Goal: Task Accomplishment & Management: Manage account settings

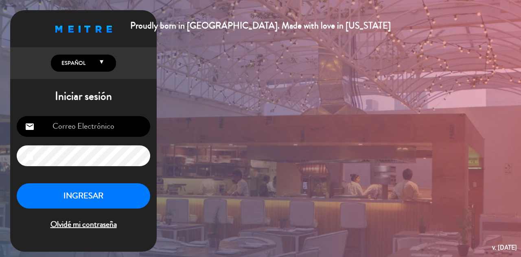
type input "[EMAIL_ADDRESS][DOMAIN_NAME]"
click at [85, 186] on button "INGRESAR" at bounding box center [83, 196] width 133 height 26
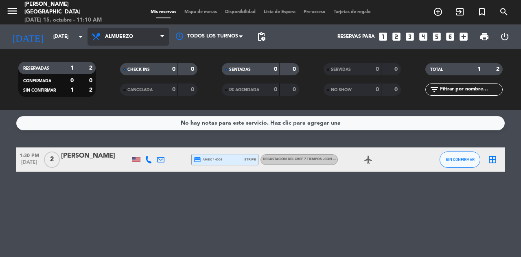
click at [115, 38] on span "Almuerzo" at bounding box center [119, 37] width 28 height 6
click at [116, 85] on div "menu [PERSON_NAME] [GEOGRAPHIC_DATA] [DATE] 15. octubre - 11:10 AM Mis reservas…" at bounding box center [260, 55] width 521 height 110
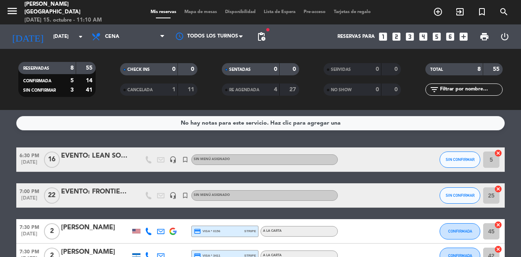
click at [110, 194] on div "EVENTO: FRONTIER CLUB" at bounding box center [95, 191] width 69 height 11
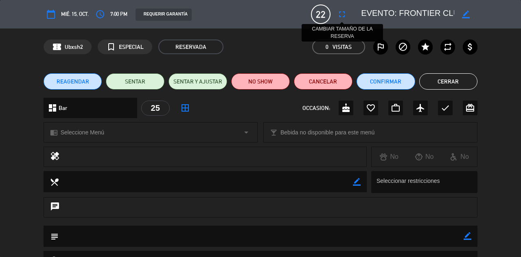
click at [341, 17] on icon "fullscreen" at bounding box center [342, 14] width 10 height 10
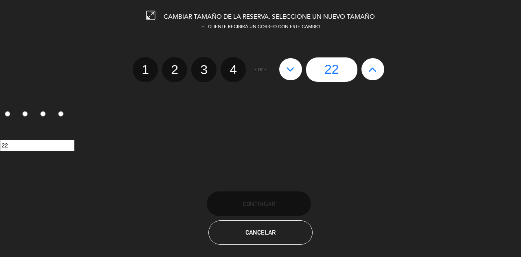
click at [296, 66] on button at bounding box center [290, 69] width 23 height 22
type input "21"
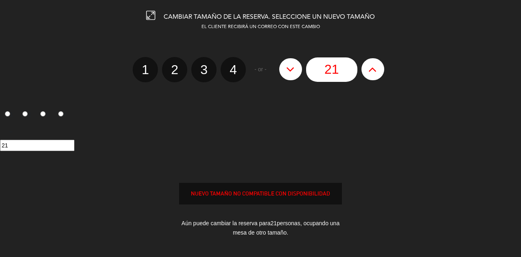
click at [296, 66] on button at bounding box center [290, 69] width 23 height 22
type input "20"
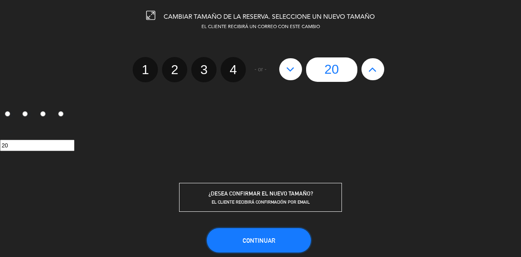
click at [246, 237] on span "Continuar" at bounding box center [259, 240] width 33 height 7
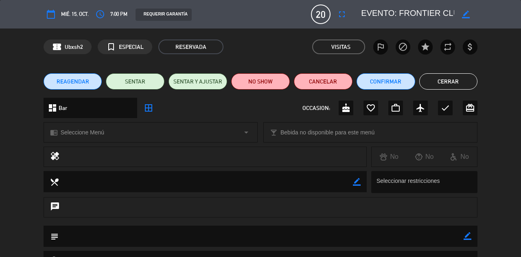
click at [453, 77] on button "Cerrar" at bounding box center [448, 81] width 59 height 16
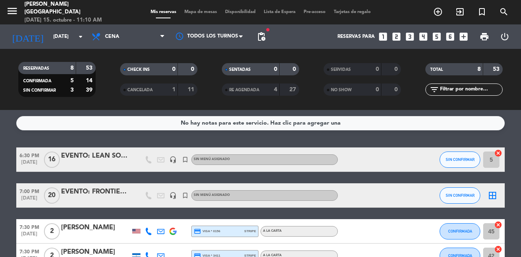
click at [202, 10] on span "Mapa de mesas" at bounding box center [200, 12] width 41 height 4
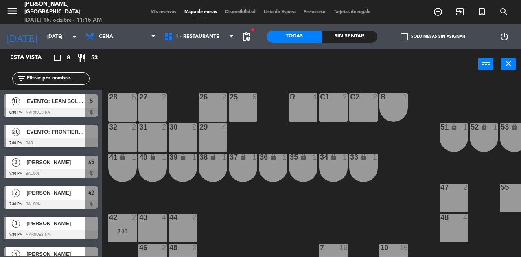
click at [77, 144] on div at bounding box center [51, 142] width 94 height 9
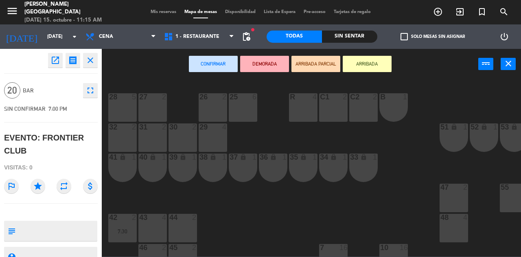
click at [129, 146] on div "32 2" at bounding box center [122, 137] width 28 height 28
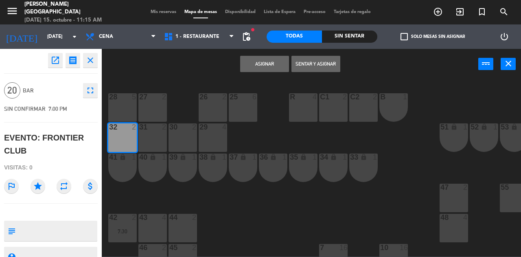
click at [158, 142] on div "31 2" at bounding box center [152, 137] width 28 height 28
click at [181, 142] on div "30 2" at bounding box center [182, 137] width 28 height 28
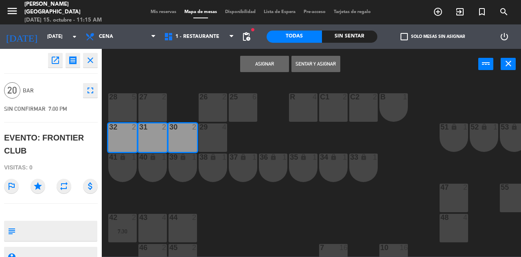
click at [213, 140] on div "29 4" at bounding box center [213, 137] width 28 height 28
click at [212, 110] on div "26 2" at bounding box center [213, 107] width 28 height 28
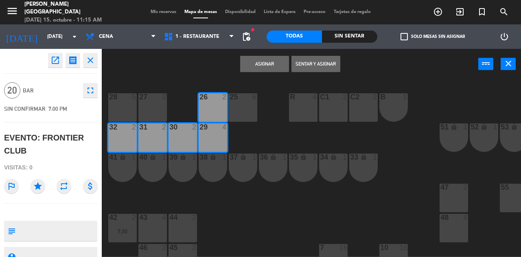
click at [149, 112] on div "27 2" at bounding box center [152, 107] width 28 height 28
click at [117, 107] on div "28 5" at bounding box center [122, 107] width 28 height 28
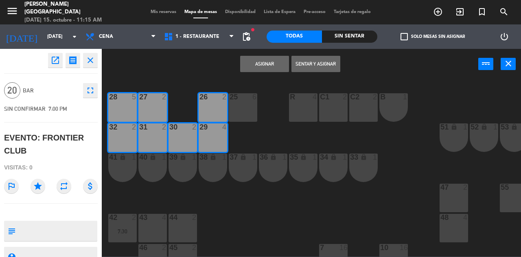
click at [260, 62] on button "Asignar" at bounding box center [264, 64] width 49 height 16
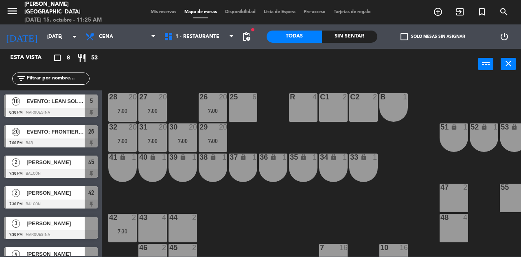
scroll to position [78, 0]
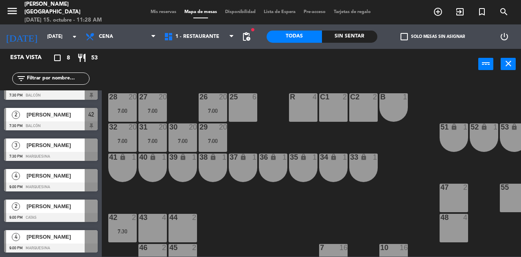
click at [153, 14] on span "Mis reservas" at bounding box center [163, 12] width 34 height 4
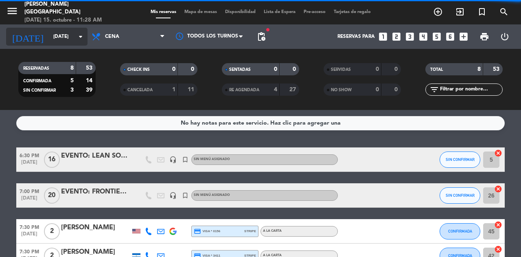
click at [49, 31] on input "[DATE]" at bounding box center [81, 37] width 65 height 14
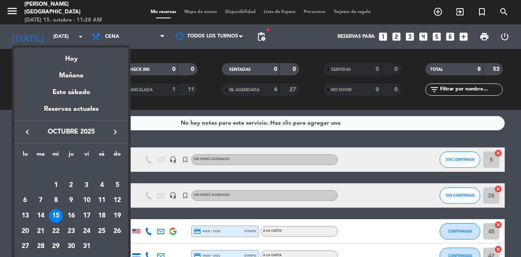
click at [38, 239] on td "28" at bounding box center [40, 245] width 15 height 15
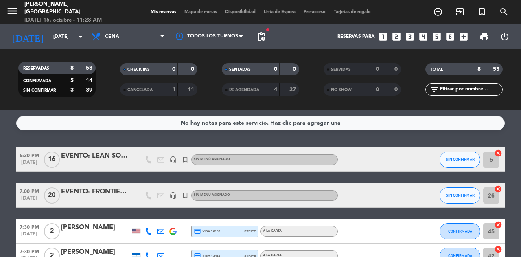
type input "[DATE]"
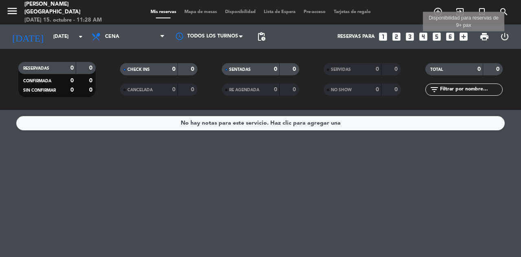
click at [465, 38] on icon "add_box" at bounding box center [463, 36] width 11 height 11
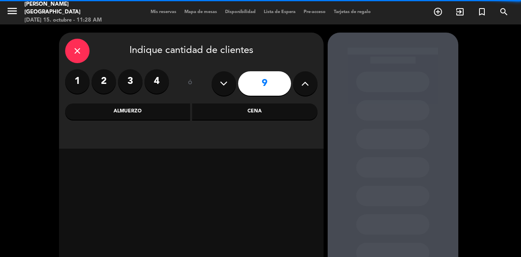
click at [303, 86] on icon at bounding box center [305, 83] width 8 height 12
type input "10"
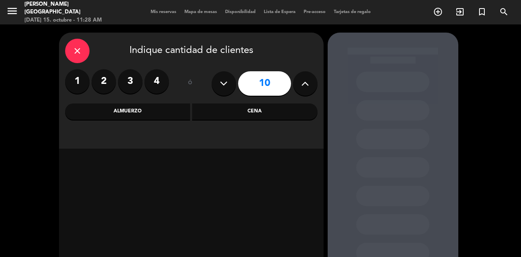
click at [251, 107] on div "Cena" at bounding box center [254, 111] width 125 height 16
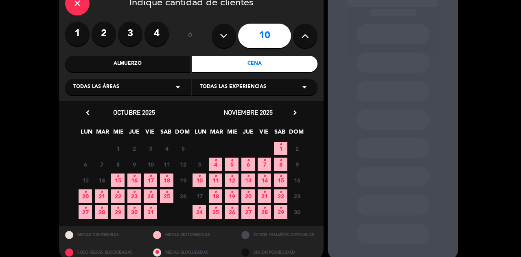
scroll to position [48, 0]
click at [96, 213] on span "28 •" at bounding box center [101, 211] width 13 height 13
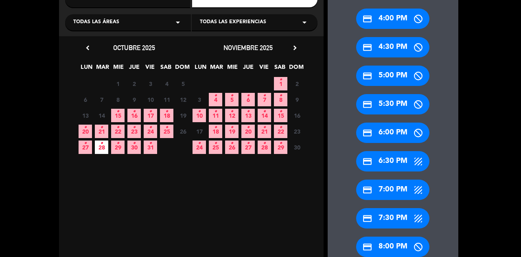
click at [382, 196] on div "credit_card 7:00 PM" at bounding box center [392, 189] width 73 height 20
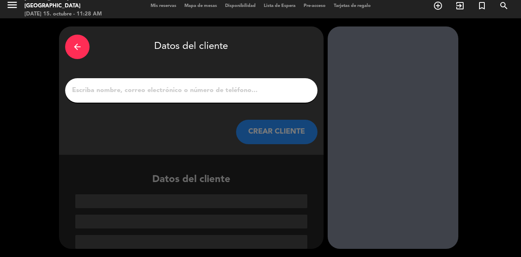
scroll to position [6, 0]
click at [267, 98] on div at bounding box center [191, 91] width 252 height 24
click at [251, 91] on input "1" at bounding box center [191, 90] width 240 height 11
paste input "[PERSON_NAME]"
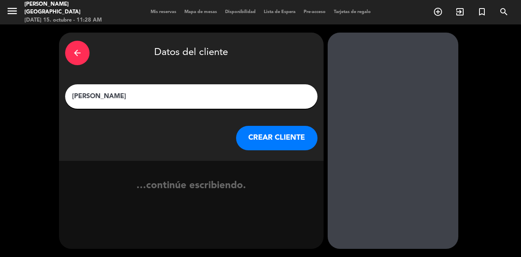
scroll to position [0, 0]
click at [251, 91] on input "[PERSON_NAME]" at bounding box center [191, 96] width 240 height 11
type input "[PERSON_NAME]"
click at [273, 134] on button "CREAR CLIENTE" at bounding box center [276, 138] width 81 height 24
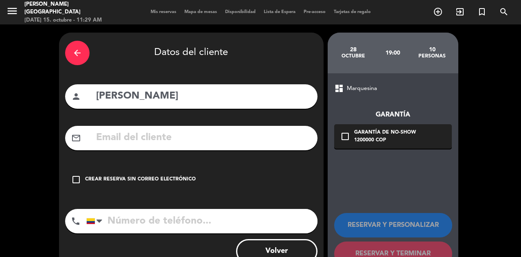
click at [143, 132] on input "text" at bounding box center [203, 137] width 216 height 17
paste input "[PERSON_NAME][EMAIL_ADDRESS][PERSON_NAME][DOMAIN_NAME]"
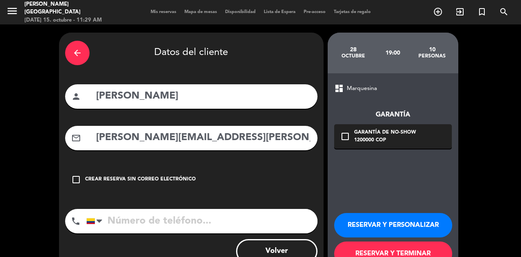
type input "[PERSON_NAME][EMAIL_ADDRESS][PERSON_NAME][DOMAIN_NAME]"
click at [352, 139] on div "check_box_outline_blank Garantía de no-show 1200000 COP" at bounding box center [393, 136] width 118 height 24
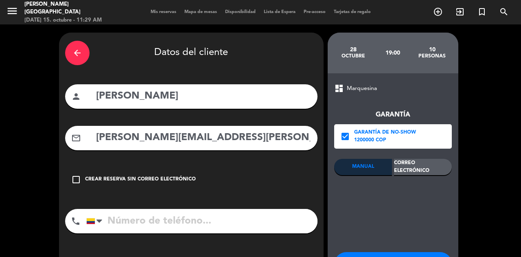
click at [428, 170] on div "Correo Electrónico" at bounding box center [423, 167] width 58 height 16
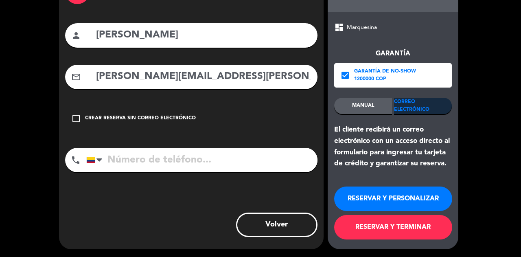
click at [355, 235] on button "RESERVAR Y TERMINAR" at bounding box center [393, 227] width 118 height 24
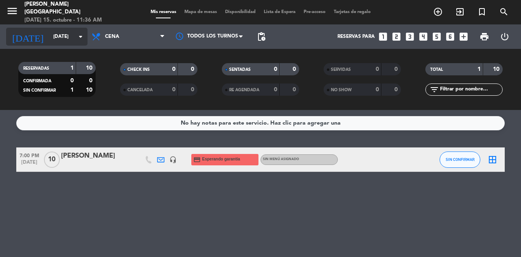
click at [55, 33] on input "[DATE]" at bounding box center [81, 37] width 65 height 14
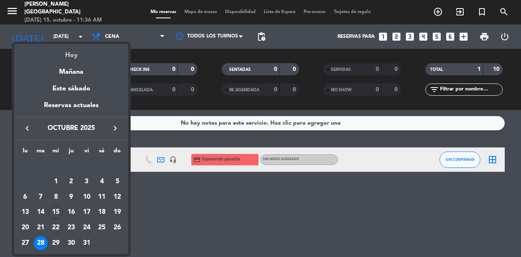
click at [73, 48] on div "Hoy" at bounding box center [71, 52] width 114 height 17
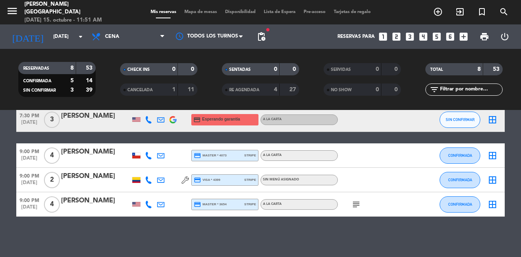
scroll to position [120, 0]
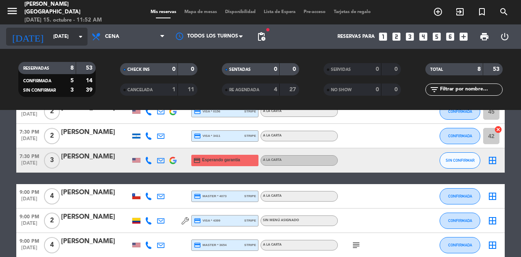
click at [55, 37] on input "[DATE]" at bounding box center [81, 37] width 65 height 14
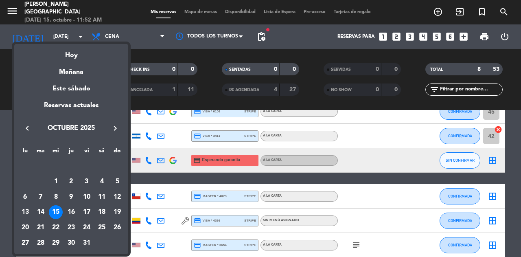
click at [116, 130] on icon "keyboard_arrow_right" at bounding box center [115, 128] width 10 height 10
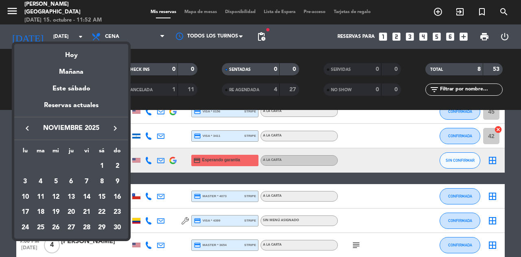
click at [116, 130] on icon "keyboard_arrow_right" at bounding box center [115, 128] width 10 height 10
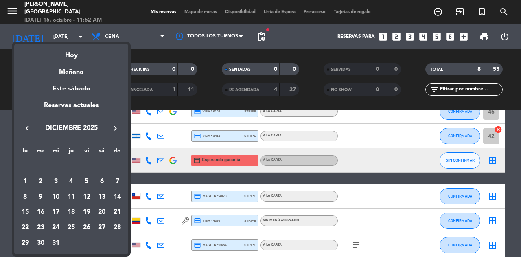
click at [116, 130] on icon "keyboard_arrow_right" at bounding box center [115, 128] width 10 height 10
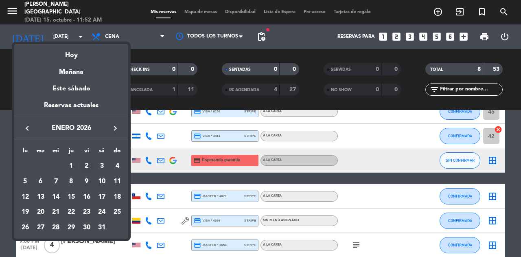
click at [82, 167] on div "2" at bounding box center [87, 166] width 14 height 14
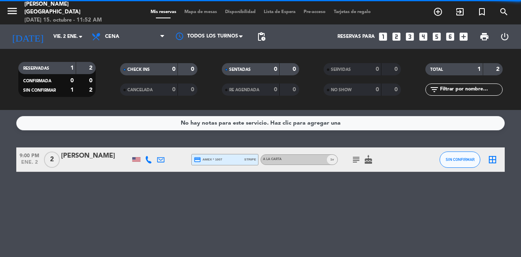
scroll to position [0, 0]
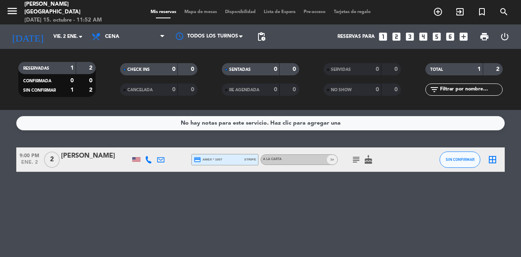
click at [360, 161] on icon "subject" at bounding box center [356, 160] width 10 height 10
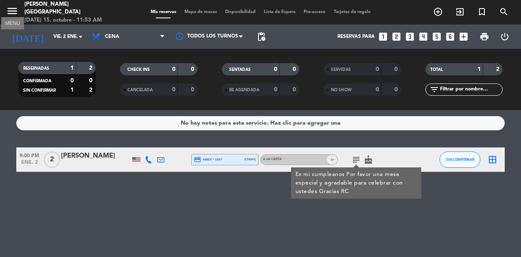
drag, startPoint x: 15, startPoint y: 9, endPoint x: 38, endPoint y: 22, distance: 26.3
click at [15, 9] on icon "menu" at bounding box center [12, 11] width 12 height 12
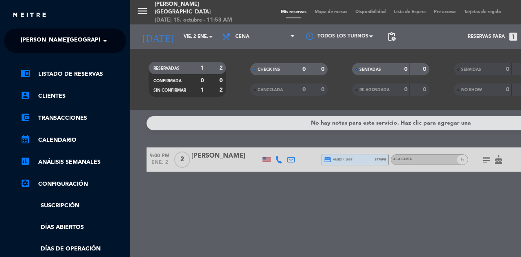
click at [86, 36] on div "× [PERSON_NAME][GEOGRAPHIC_DATA]" at bounding box center [58, 40] width 83 height 17
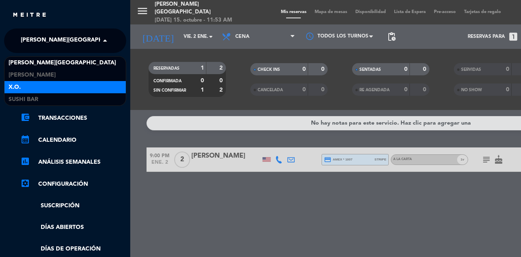
click at [84, 88] on div "X.O." at bounding box center [64, 87] width 121 height 12
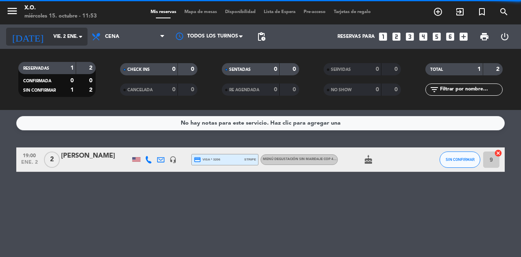
click at [68, 35] on input "vie. 2 ene." at bounding box center [81, 37] width 65 height 14
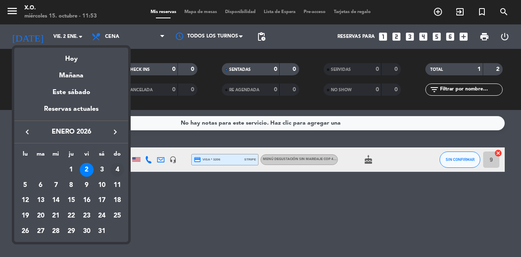
click at [120, 173] on div "4" at bounding box center [117, 170] width 14 height 14
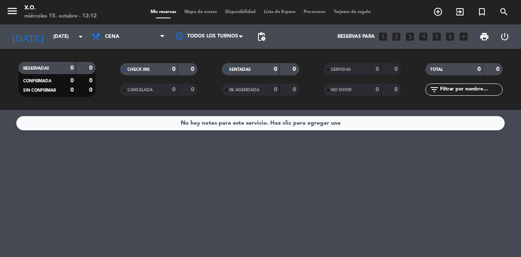
click at [20, 16] on span "menu" at bounding box center [15, 12] width 18 height 19
click at [14, 11] on icon "menu" at bounding box center [12, 11] width 12 height 12
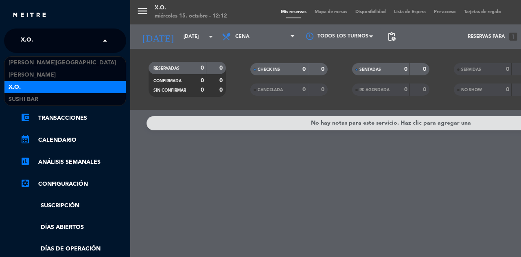
click at [85, 42] on input "text" at bounding box center [65, 41] width 99 height 18
click at [85, 55] on div "chrome_reader_mode Listado de Reservas account_box Clientes account_balance_wal…" at bounding box center [65, 208] width 134 height 311
click at [59, 46] on input "text" at bounding box center [65, 41] width 99 height 18
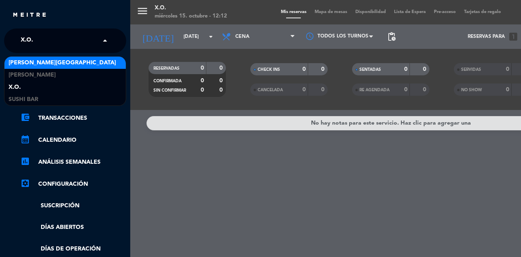
click at [63, 65] on span "[PERSON_NAME][GEOGRAPHIC_DATA]" at bounding box center [62, 62] width 107 height 9
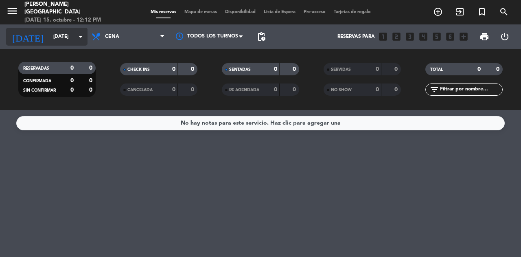
click at [49, 31] on input "[DATE]" at bounding box center [81, 37] width 65 height 14
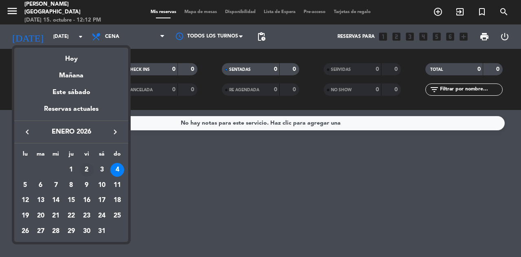
click at [89, 166] on div "2" at bounding box center [87, 170] width 14 height 14
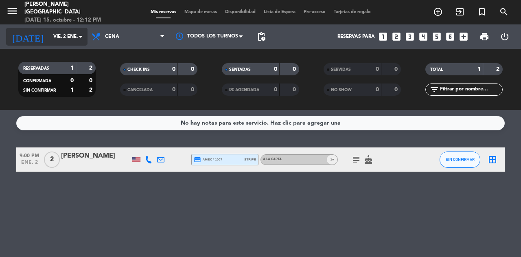
click at [66, 40] on input "vie. 2 ene." at bounding box center [81, 37] width 65 height 14
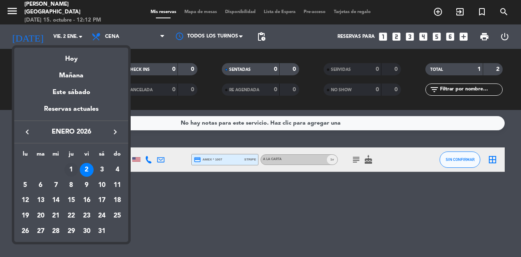
click at [70, 166] on div "1" at bounding box center [71, 170] width 14 height 14
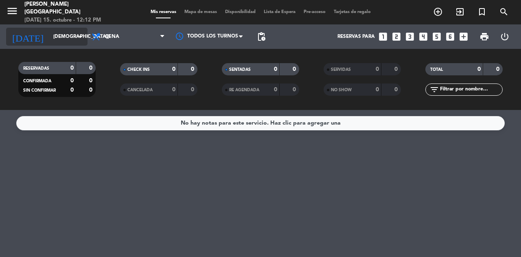
click at [66, 39] on input "[DEMOGRAPHIC_DATA][DATE]" at bounding box center [81, 37] width 65 height 14
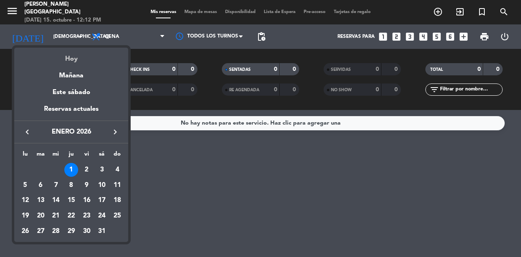
click at [76, 61] on div "Hoy" at bounding box center [71, 56] width 114 height 17
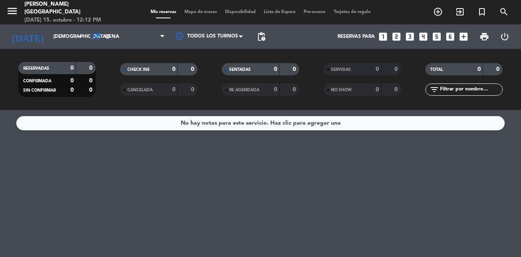
type input "[DATE]"
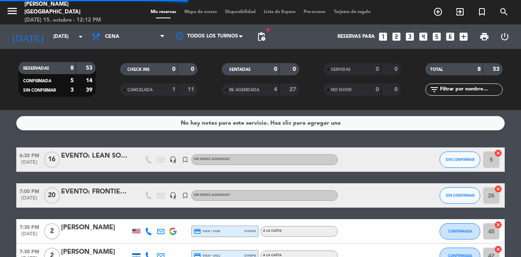
click at [143, 48] on div "Todos los servicios Almuerzo Cena Cena Todos los servicios Almuerzo Cena" at bounding box center [127, 36] width 81 height 24
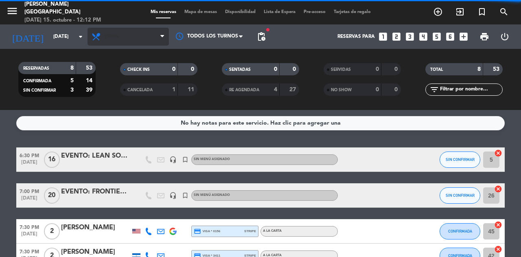
click at [148, 40] on span "Cena" at bounding box center [127, 37] width 81 height 18
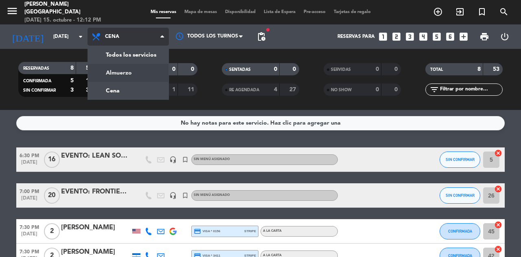
click at [148, 66] on div "menu [PERSON_NAME] [GEOGRAPHIC_DATA] [DATE] 15. octubre - 12:12 PM Mis reservas…" at bounding box center [260, 55] width 521 height 110
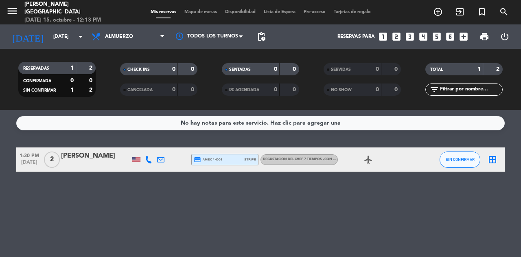
click at [198, 12] on span "Mapa de mesas" at bounding box center [200, 12] width 41 height 4
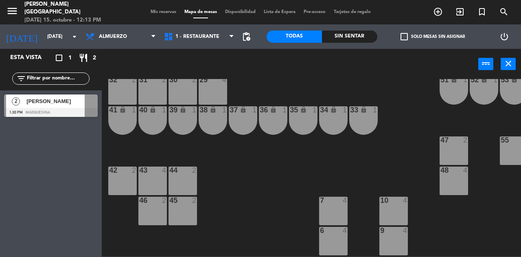
scroll to position [122, 0]
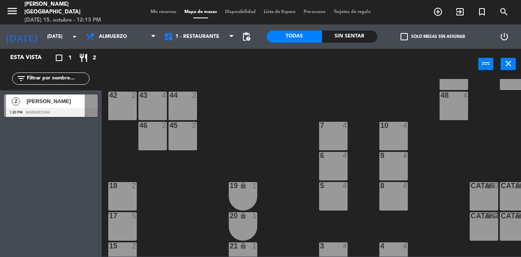
click at [185, 134] on div "45 2" at bounding box center [182, 136] width 28 height 28
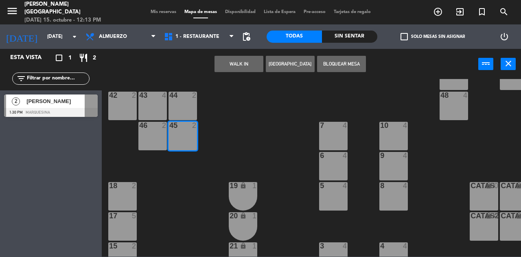
click at [241, 70] on button "WALK IN" at bounding box center [238, 64] width 49 height 16
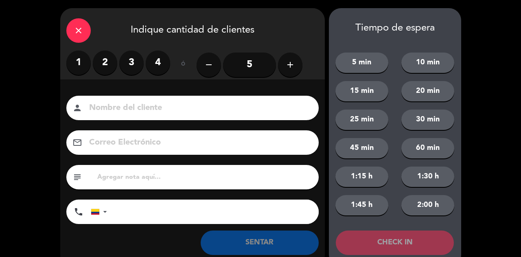
click at [111, 59] on label "2" at bounding box center [105, 62] width 24 height 24
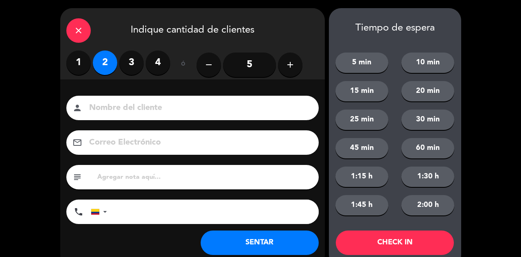
click at [170, 106] on input at bounding box center [198, 108] width 220 height 14
type input "SR EXT"
click at [235, 244] on button "SENTAR" at bounding box center [260, 242] width 118 height 24
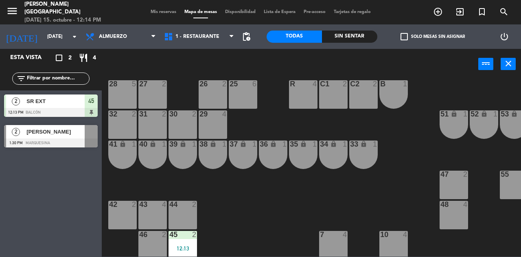
scroll to position [0, 0]
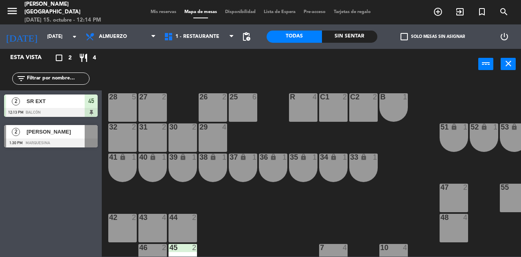
click at [153, 225] on div "43 4" at bounding box center [152, 228] width 28 height 28
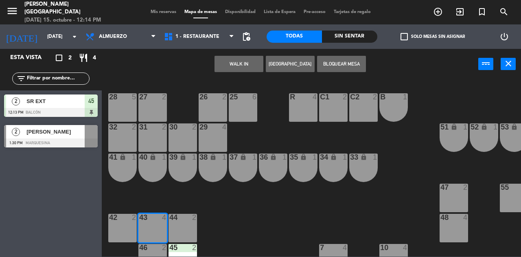
click at [240, 57] on button "WALK IN" at bounding box center [238, 64] width 49 height 16
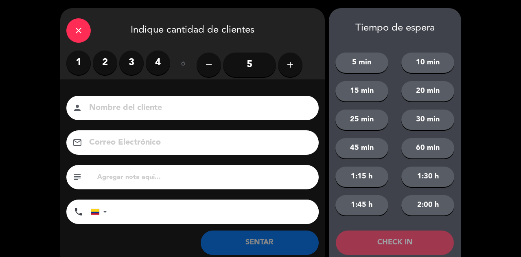
click at [132, 66] on label "3" at bounding box center [131, 62] width 24 height 24
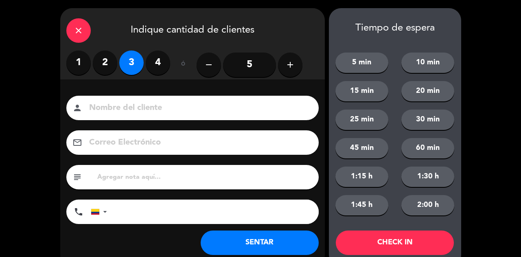
click at [155, 116] on div "person" at bounding box center [192, 108] width 252 height 24
click at [159, 109] on input at bounding box center [198, 108] width 220 height 14
type input "SR EXT"
click at [252, 243] on button "SENTAR" at bounding box center [260, 242] width 118 height 24
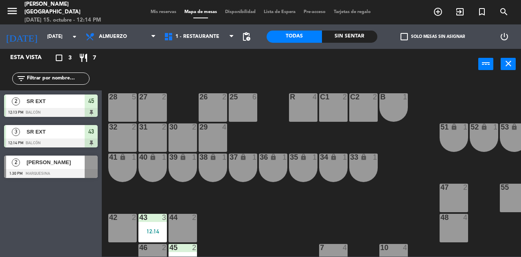
click at [153, 10] on span "Mis reservas" at bounding box center [163, 12] width 34 height 4
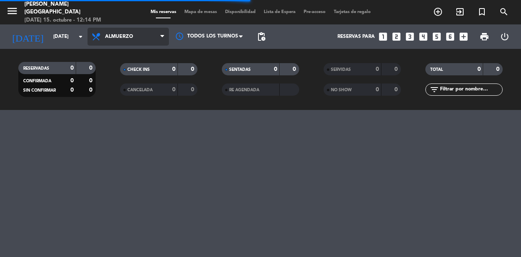
click at [155, 35] on span "Almuerzo" at bounding box center [127, 37] width 81 height 18
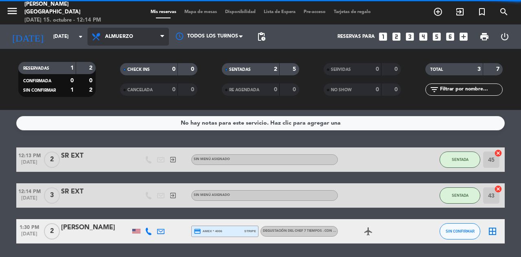
click at [148, 39] on span "Almuerzo" at bounding box center [127, 37] width 81 height 18
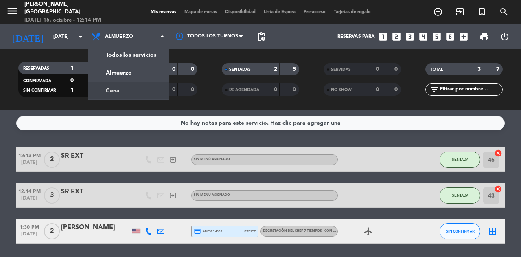
drag, startPoint x: 143, startPoint y: 94, endPoint x: 155, endPoint y: 77, distance: 20.4
click at [143, 94] on div "menu [PERSON_NAME] [GEOGRAPHIC_DATA] [DATE] 15. octubre - 12:14 PM Mis reservas…" at bounding box center [260, 55] width 521 height 110
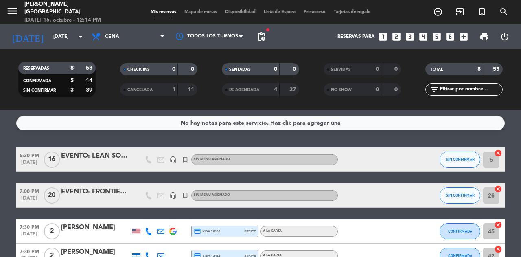
click at [281, 12] on span "Lista de Espera" at bounding box center [280, 12] width 40 height 4
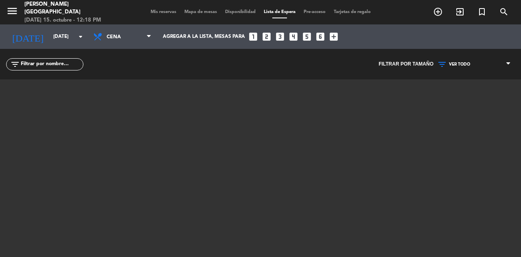
click at [157, 7] on div "menu [PERSON_NAME] [GEOGRAPHIC_DATA] [DATE] 15. octubre - 12:18 PM Mis reservas…" at bounding box center [260, 12] width 521 height 24
click at [155, 6] on div "menu [PERSON_NAME] [GEOGRAPHIC_DATA] [DATE] 15. octubre - 12:18 PM Mis reservas…" at bounding box center [260, 12] width 521 height 24
click at [160, 15] on div "Mis reservas Mapa de mesas Disponibilidad Lista de Espera Pre-acceso Tarjetas d…" at bounding box center [260, 12] width 228 height 7
click at [163, 10] on span "Mis reservas" at bounding box center [163, 12] width 34 height 4
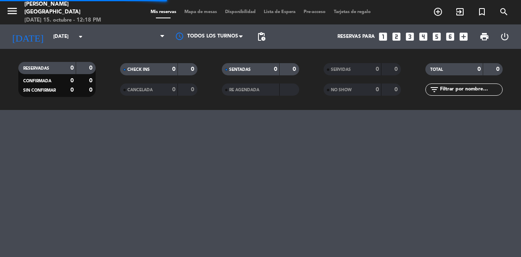
click at [395, 35] on icon "looks_two" at bounding box center [396, 36] width 11 height 11
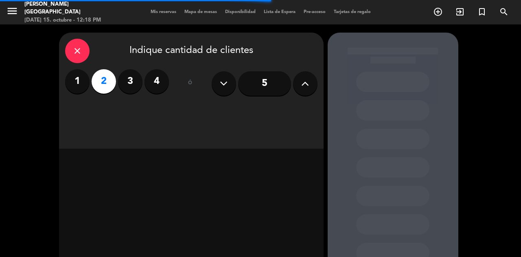
click at [286, 112] on div "close Indique cantidad de clientes 1 2 3 4 ó 5" at bounding box center [191, 91] width 265 height 116
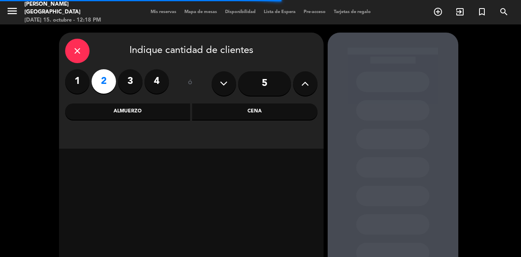
click at [286, 112] on div "Cena" at bounding box center [254, 111] width 125 height 16
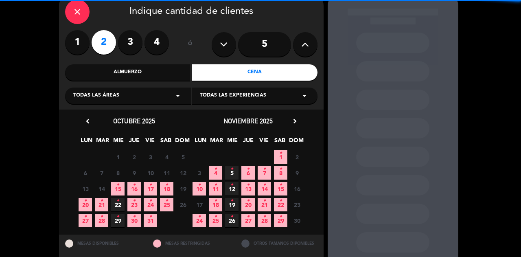
scroll to position [41, 0]
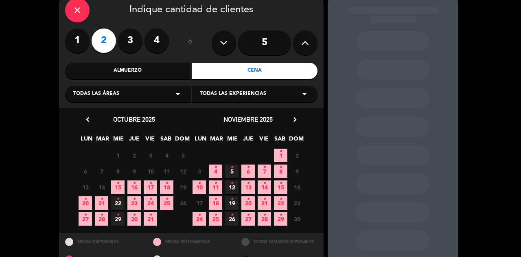
click at [120, 188] on span "15 •" at bounding box center [117, 186] width 13 height 13
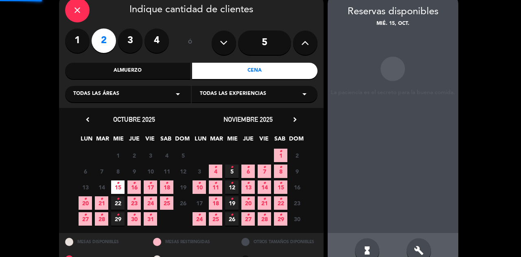
scroll to position [33, 0]
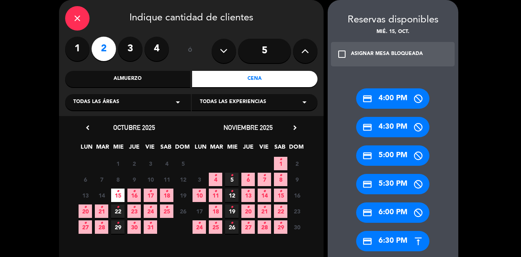
drag, startPoint x: 398, startPoint y: 241, endPoint x: 311, endPoint y: 174, distance: 109.7
click at [398, 241] on div "credit_card 6:30 PM" at bounding box center [392, 241] width 73 height 20
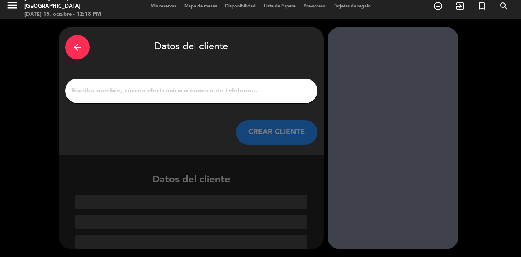
click at [267, 104] on div "arrow_back Datos del cliente CREAR CLIENTE" at bounding box center [191, 91] width 265 height 128
click at [266, 89] on input "1" at bounding box center [191, 90] width 240 height 11
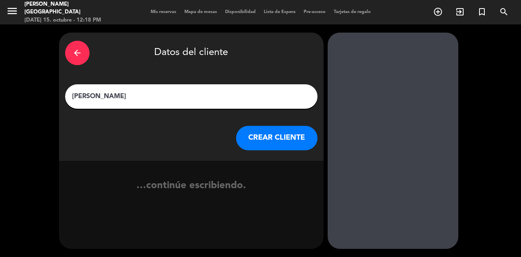
type input "[PERSON_NAME]"
click at [283, 148] on button "CREAR CLIENTE" at bounding box center [276, 138] width 81 height 24
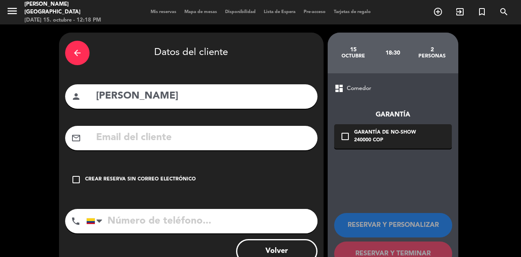
click at [205, 159] on div "arrow_back Datos del cliente person [PERSON_NAME] mail_outline check_box_outlin…" at bounding box center [191, 154] width 265 height 243
click at [168, 187] on div "check_box_outline_blank Crear reserva sin correo electrónico" at bounding box center [191, 179] width 252 height 24
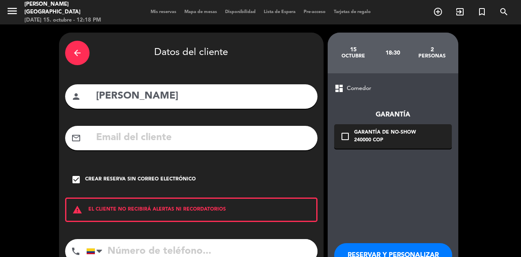
scroll to position [57, 0]
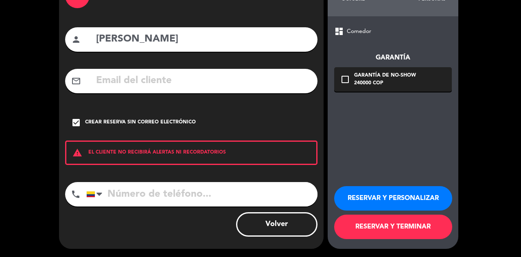
click at [384, 224] on button "RESERVAR Y TERMINAR" at bounding box center [393, 226] width 118 height 24
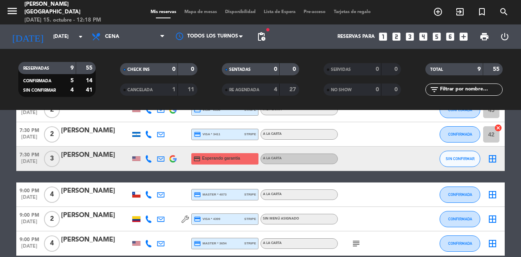
scroll to position [144, 0]
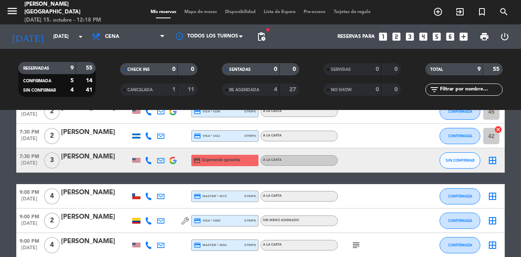
click at [144, 157] on div at bounding box center [148, 160] width 12 height 24
click at [146, 158] on icon at bounding box center [148, 160] width 7 height 7
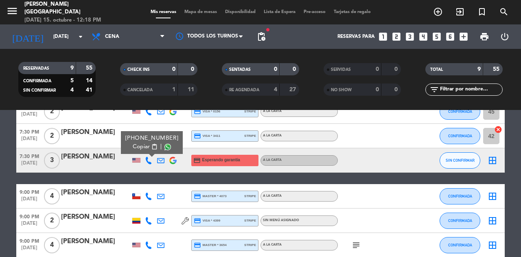
click at [145, 147] on span "Copiar" at bounding box center [141, 146] width 17 height 9
click at [467, 159] on span "SIN CONFIRMAR" at bounding box center [460, 160] width 29 height 4
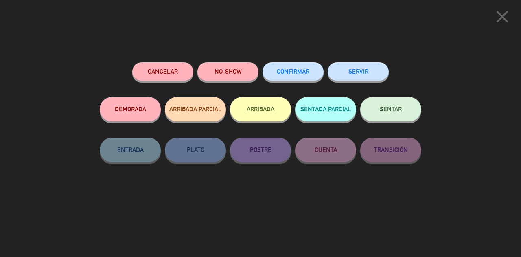
click at [186, 70] on button "Cancelar" at bounding box center [162, 71] width 61 height 18
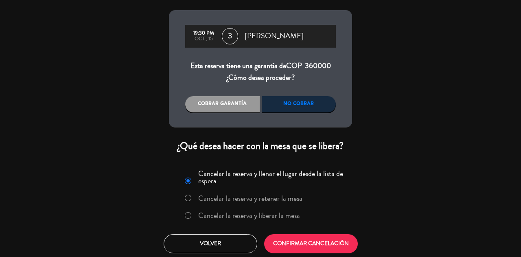
scroll to position [30, 0]
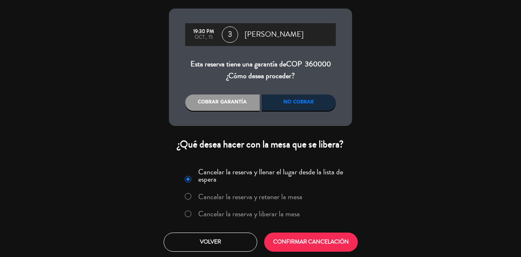
click at [289, 214] on label "Cancelar la reserva y liberar la mesa" at bounding box center [249, 213] width 102 height 7
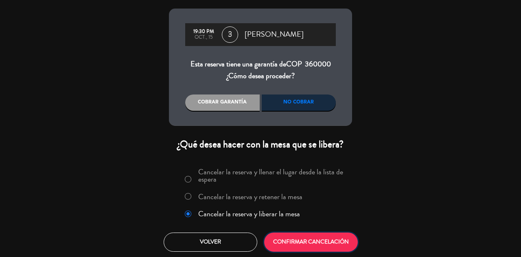
click at [309, 237] on button "CONFIRMAR CANCELACIÓN" at bounding box center [311, 241] width 94 height 19
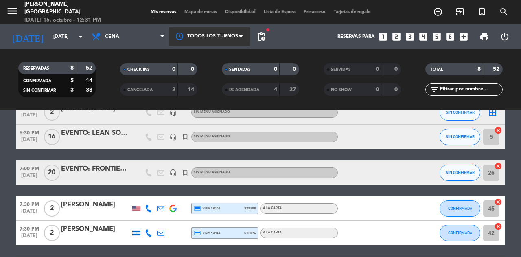
scroll to position [38, 0]
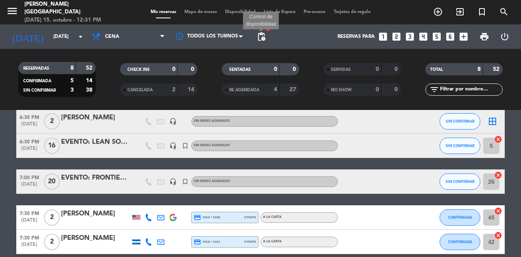
click at [261, 40] on span "pending_actions" at bounding box center [261, 37] width 10 height 10
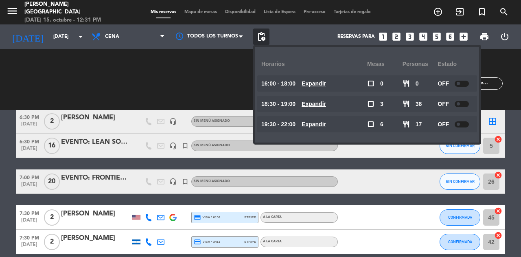
click at [467, 84] on div at bounding box center [462, 84] width 14 height 6
click at [469, 104] on div at bounding box center [462, 104] width 14 height 6
click at [464, 126] on div at bounding box center [462, 124] width 14 height 6
click at [461, 104] on div at bounding box center [462, 104] width 14 height 6
click at [505, 72] on div "TOTAL 8 52" at bounding box center [464, 73] width 102 height 8
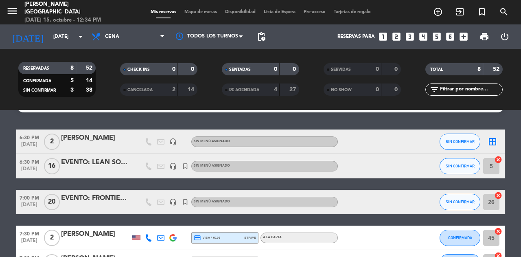
scroll to position [0, 0]
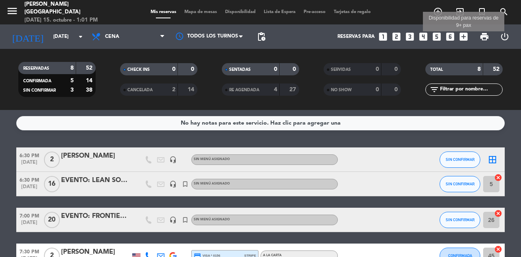
click at [464, 39] on icon "add_box" at bounding box center [463, 36] width 11 height 11
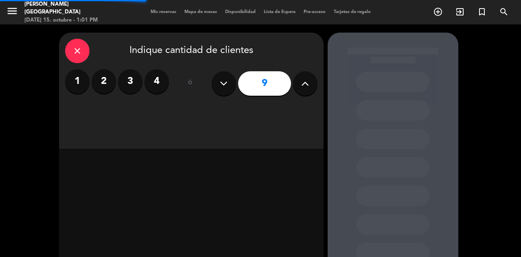
click at [316, 83] on button at bounding box center [305, 83] width 24 height 24
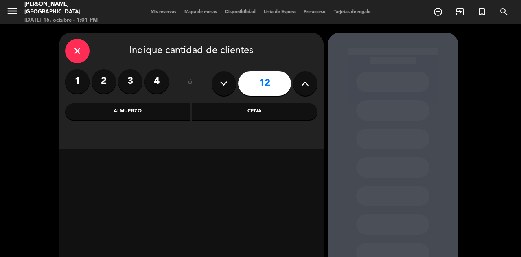
click at [316, 83] on button at bounding box center [305, 83] width 24 height 24
type input "13"
click at [283, 118] on div "Cena" at bounding box center [254, 111] width 125 height 16
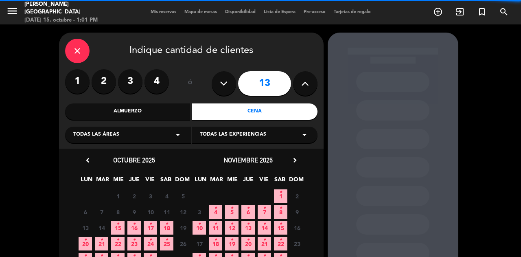
scroll to position [59, 0]
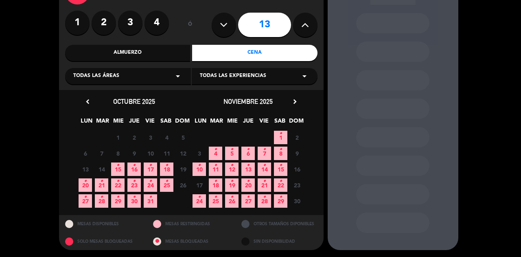
click at [149, 168] on span "17 •" at bounding box center [150, 168] width 13 height 13
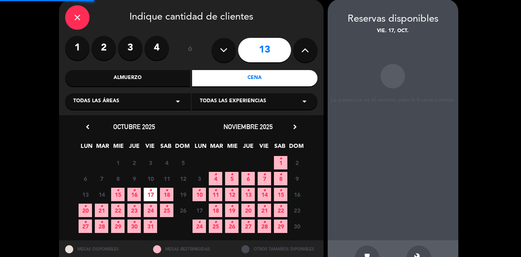
scroll to position [33, 0]
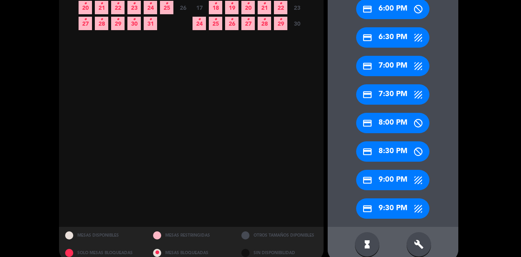
click at [409, 174] on div "credit_card 9:00 PM" at bounding box center [392, 180] width 73 height 20
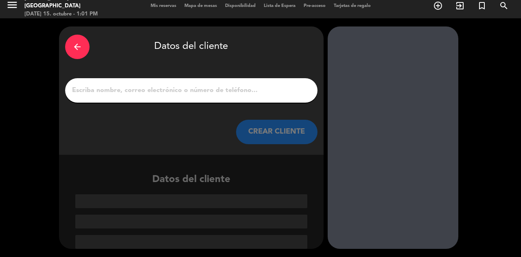
scroll to position [6, 0]
click at [267, 91] on input "1" at bounding box center [191, 90] width 240 height 11
paste input "[PERSON_NAME]"
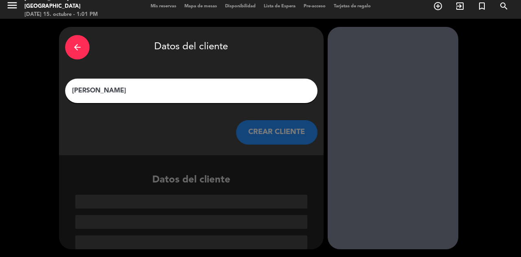
scroll to position [0, 0]
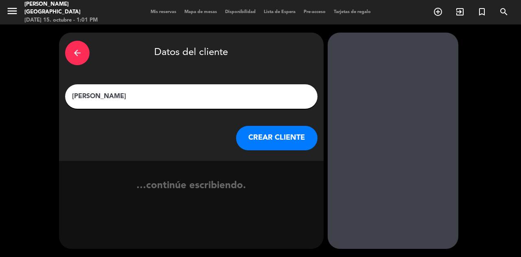
type input "[PERSON_NAME]"
click at [270, 129] on button "CREAR CLIENTE" at bounding box center [276, 138] width 81 height 24
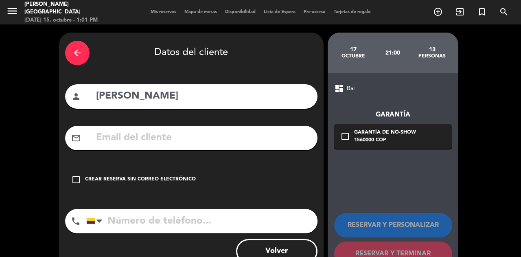
click at [151, 170] on div "check_box_outline_blank Crear reserva sin correo electrónico" at bounding box center [191, 179] width 252 height 24
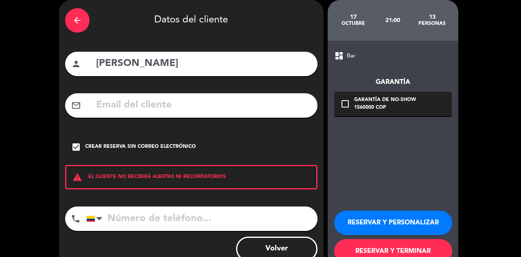
scroll to position [57, 0]
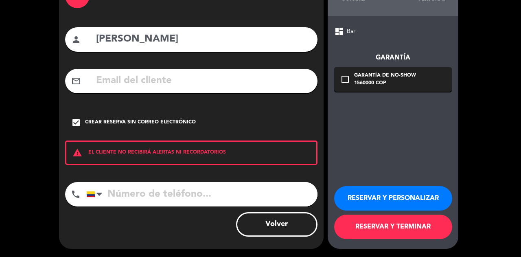
click at [210, 186] on input "tel" at bounding box center [201, 194] width 231 height 24
paste input "[PHONE_NUMBER]"
type input "[PHONE_NUMBER]"
click at [365, 227] on button "RESERVAR Y TERMINAR" at bounding box center [393, 226] width 118 height 24
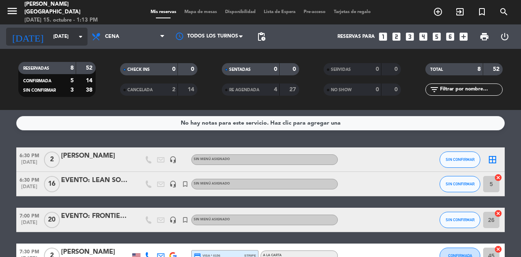
click at [69, 38] on input "[DATE]" at bounding box center [81, 37] width 65 height 14
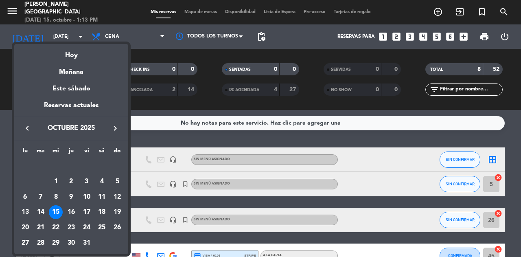
click at [118, 130] on icon "keyboard_arrow_right" at bounding box center [115, 128] width 10 height 10
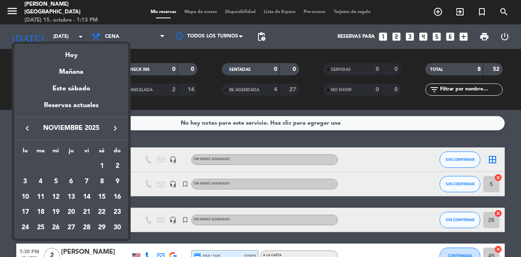
click at [125, 181] on div "lu ma mi ju vi sá do [DATE] 2 3 4 5 6 7 8 9 10 11 12 13 14 15 16 17 18 19 20 21…" at bounding box center [71, 189] width 114 height 98
click at [124, 180] on td "9" at bounding box center [116, 181] width 15 height 15
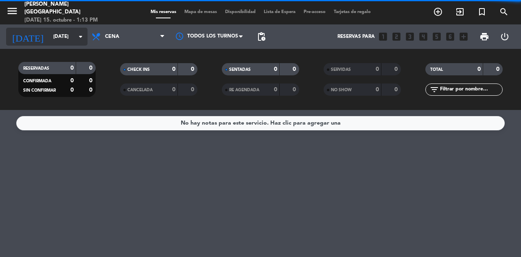
click at [80, 39] on icon "arrow_drop_down" at bounding box center [81, 37] width 10 height 10
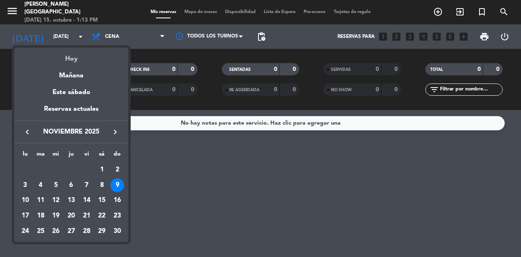
click at [85, 57] on div "Hoy" at bounding box center [71, 56] width 114 height 17
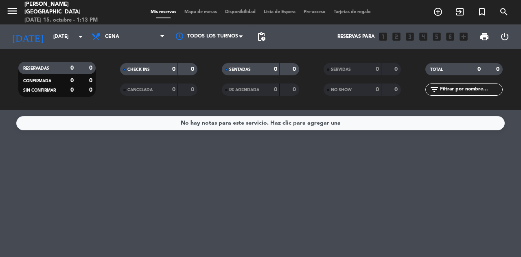
type input "[DATE]"
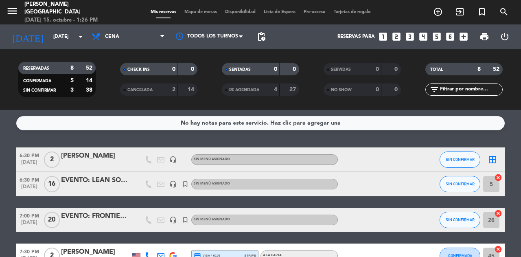
click at [118, 47] on div "Todos los servicios Almuerzo Cena Cena Todos los servicios Almuerzo Cena" at bounding box center [127, 36] width 81 height 24
click at [132, 35] on span "Cena" at bounding box center [127, 37] width 81 height 18
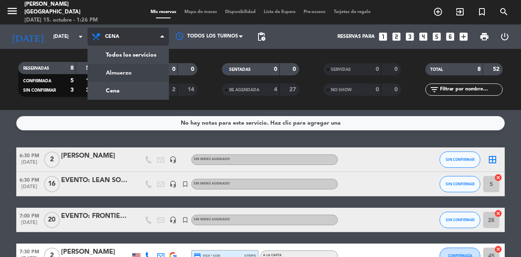
click at [132, 69] on div "menu [PERSON_NAME] [GEOGRAPHIC_DATA] [DATE] 15. octubre - 1:26 PM Mis reservas …" at bounding box center [260, 55] width 521 height 110
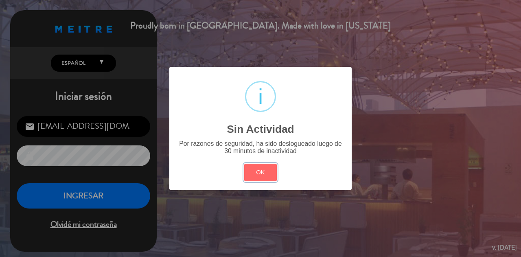
drag, startPoint x: 267, startPoint y: 175, endPoint x: 115, endPoint y: 183, distance: 152.4
click at [267, 175] on button "OK" at bounding box center [260, 172] width 33 height 17
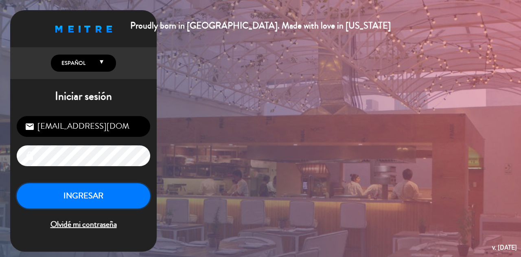
click at [82, 197] on button "INGRESAR" at bounding box center [83, 196] width 133 height 26
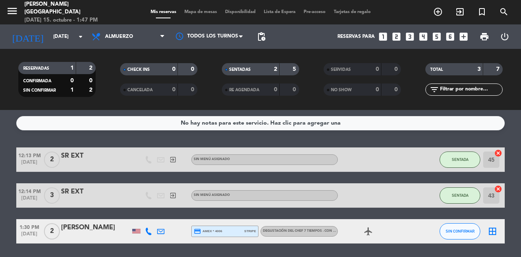
scroll to position [27, 0]
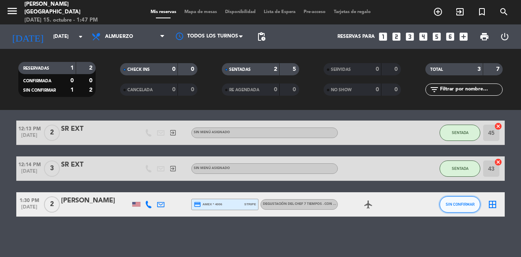
click at [460, 203] on span "SIN CONFIRMAR" at bounding box center [460, 204] width 29 height 4
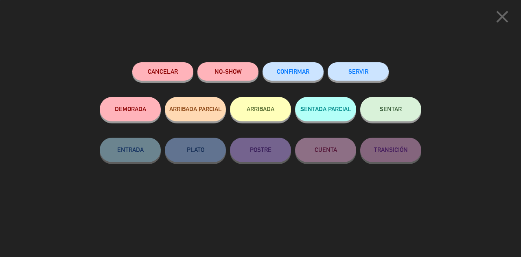
click at [411, 102] on button "SENTAR" at bounding box center [390, 109] width 61 height 24
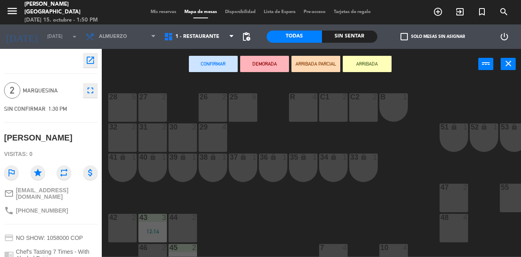
click at [123, 139] on div "32 2" at bounding box center [122, 137] width 28 height 28
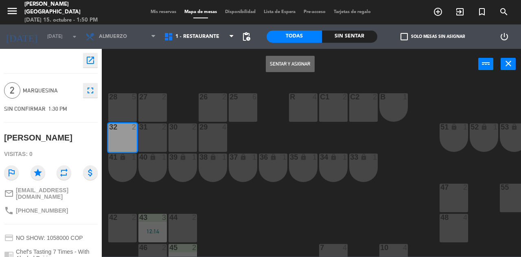
click at [304, 65] on button "Sentar y Asignar" at bounding box center [290, 64] width 49 height 16
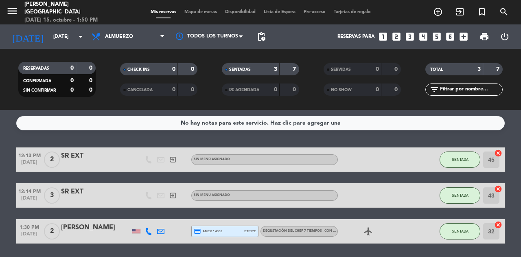
click at [464, 38] on icon "add_box" at bounding box center [463, 36] width 11 height 11
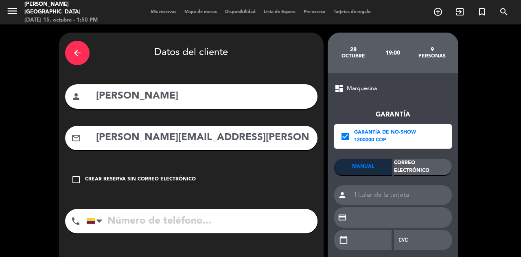
click at [77, 48] on icon "arrow_back" at bounding box center [77, 53] width 10 height 10
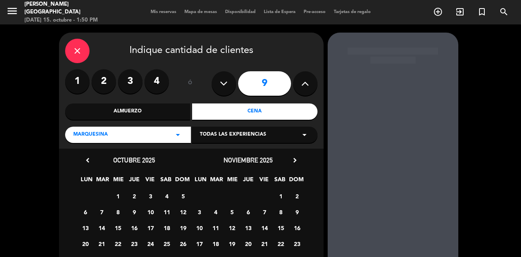
click at [77, 48] on icon "close" at bounding box center [77, 51] width 10 height 10
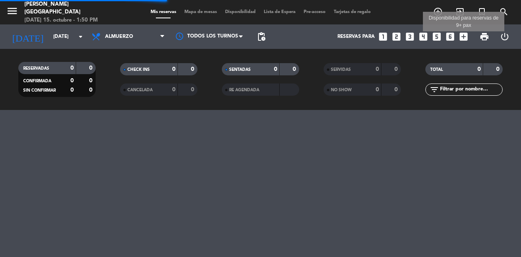
click at [468, 39] on icon "add_box" at bounding box center [463, 36] width 11 height 11
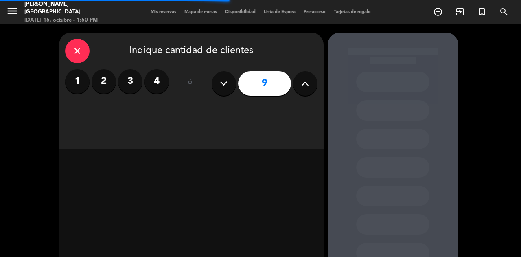
click at [294, 87] on button at bounding box center [305, 83] width 24 height 24
type input "10"
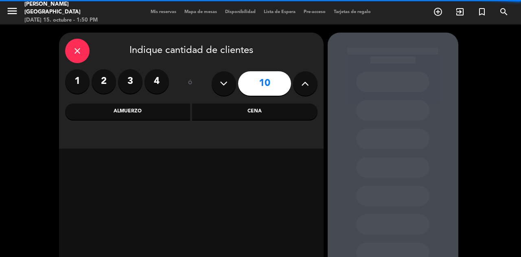
click at [273, 119] on div "Cena" at bounding box center [254, 111] width 125 height 16
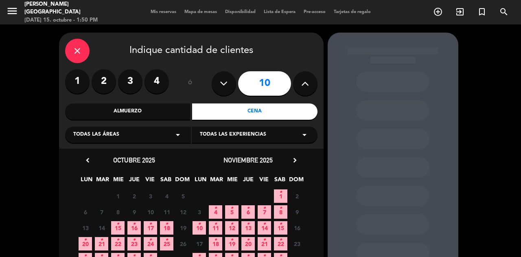
click at [118, 225] on icon "•" at bounding box center [117, 223] width 3 height 13
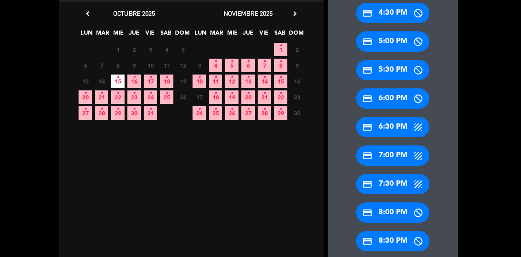
scroll to position [155, 0]
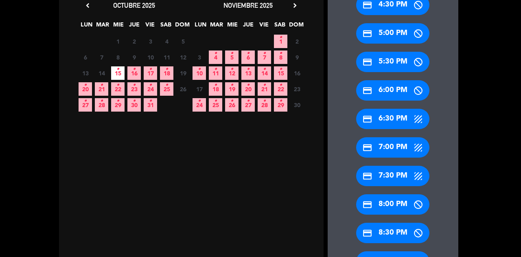
click at [397, 154] on div "credit_card 7:00 PM" at bounding box center [392, 147] width 73 height 20
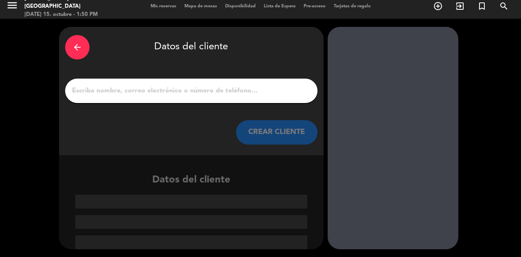
click at [246, 91] on input "1" at bounding box center [191, 90] width 240 height 11
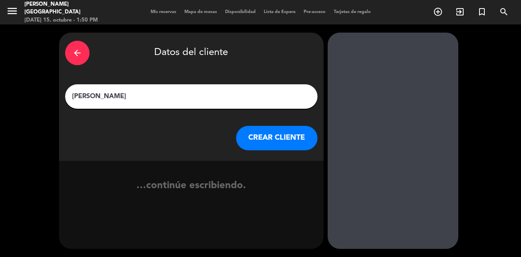
type input "[PERSON_NAME]"
click at [177, 187] on div "…continúe escribiendo." at bounding box center [191, 193] width 265 height 31
click at [299, 138] on button "CREAR CLIENTE" at bounding box center [276, 138] width 81 height 24
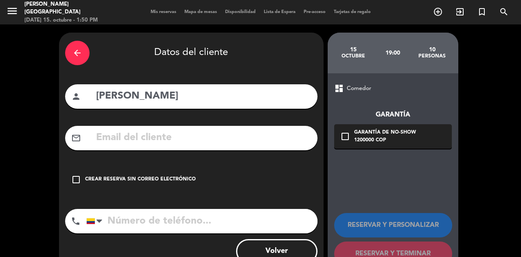
click at [163, 188] on div "check_box_outline_blank Crear reserva sin correo electrónico" at bounding box center [191, 179] width 252 height 24
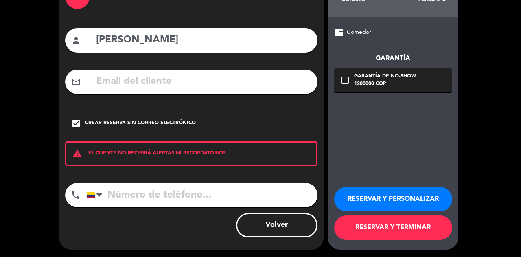
scroll to position [57, 0]
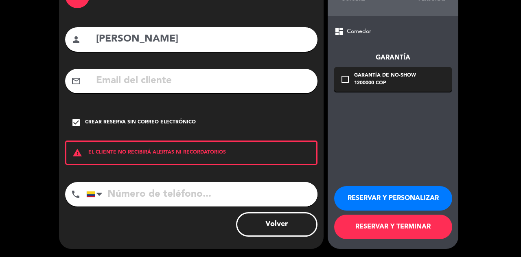
click at [378, 234] on button "RESERVAR Y TERMINAR" at bounding box center [393, 226] width 118 height 24
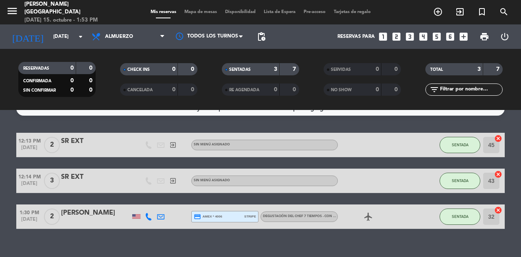
scroll to position [27, 0]
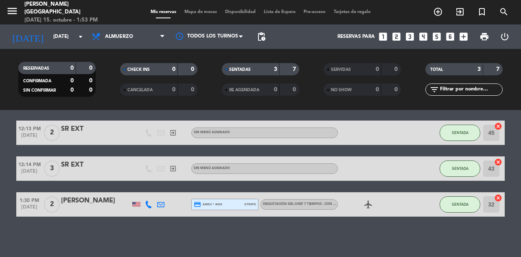
click at [193, 14] on span "Mapa de mesas" at bounding box center [200, 12] width 41 height 4
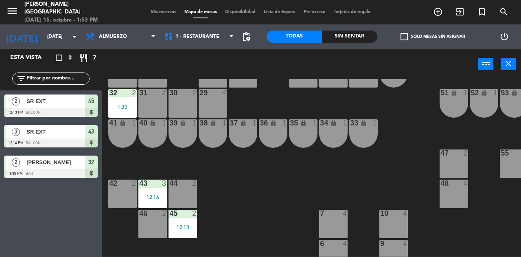
scroll to position [81, 0]
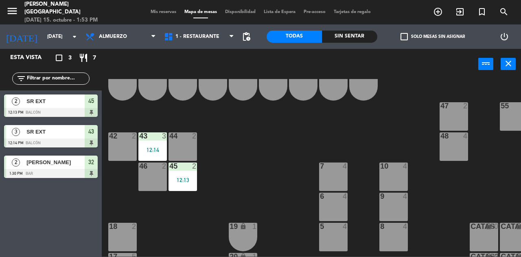
click at [160, 181] on div "46 2" at bounding box center [152, 176] width 28 height 28
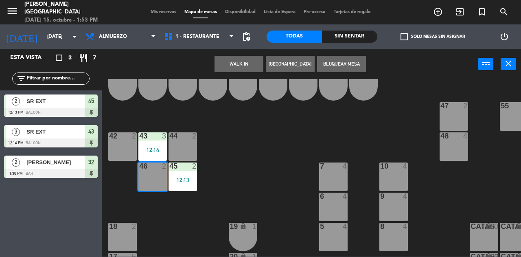
click at [252, 58] on button "WALK IN" at bounding box center [238, 64] width 49 height 16
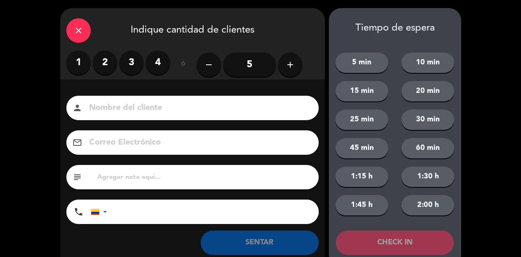
click at [110, 66] on label "2" at bounding box center [105, 62] width 24 height 24
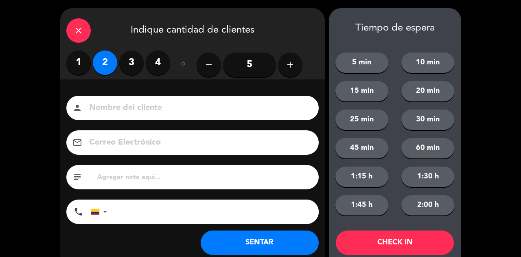
click at [176, 104] on input at bounding box center [198, 108] width 220 height 14
type input "SR EXT"
click at [271, 234] on button "SENTAR" at bounding box center [260, 242] width 118 height 24
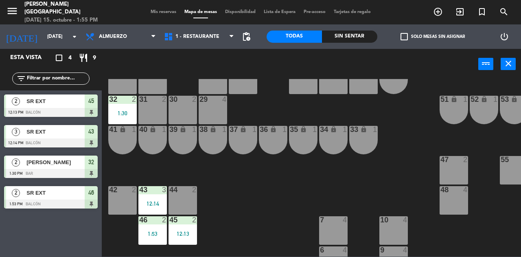
scroll to position [0, 0]
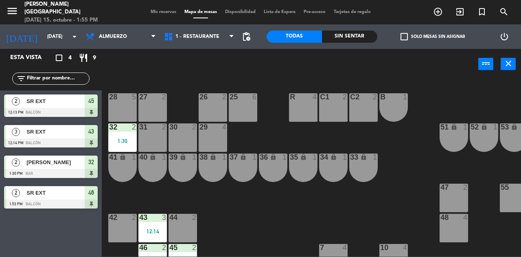
click at [158, 13] on span "Mis reservas" at bounding box center [163, 12] width 34 height 4
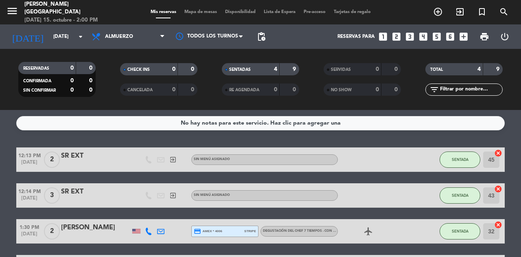
click at [457, 151] on div "SENTADA" at bounding box center [459, 159] width 41 height 24
click at [461, 159] on span "SENTADA" at bounding box center [460, 159] width 17 height 4
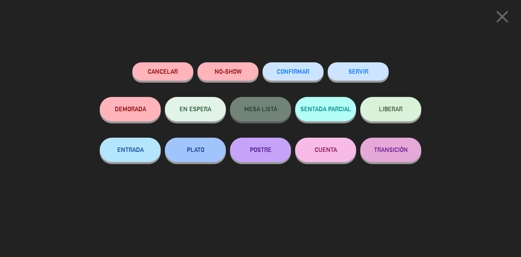
click at [370, 79] on button "SERVIR" at bounding box center [358, 71] width 61 height 18
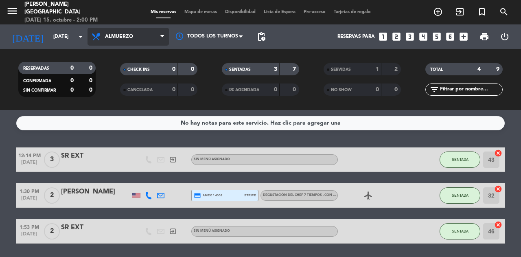
click at [146, 42] on span "Almuerzo" at bounding box center [127, 37] width 81 height 18
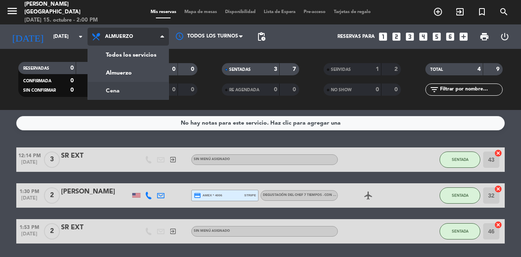
click at [140, 87] on div "menu [PERSON_NAME] [GEOGRAPHIC_DATA] [DATE] 15. octubre - 2:00 PM Mis reservas …" at bounding box center [260, 55] width 521 height 110
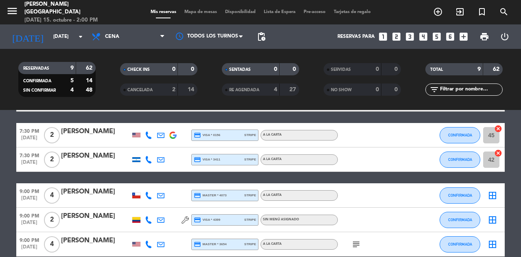
scroll to position [163, 0]
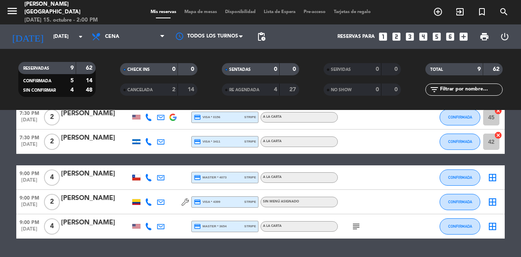
click at [203, 13] on span "Mapa de mesas" at bounding box center [200, 12] width 41 height 4
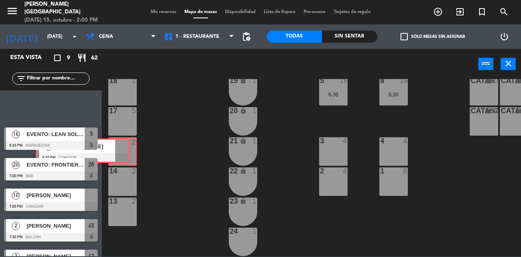
drag, startPoint x: 88, startPoint y: 110, endPoint x: 120, endPoint y: 154, distance: 54.2
click at [120, 154] on div "Esta vista crop_square 9 restaurant 62 filter_list 2 [PERSON_NAME] 6:30 PM Come…" at bounding box center [260, 153] width 521 height 208
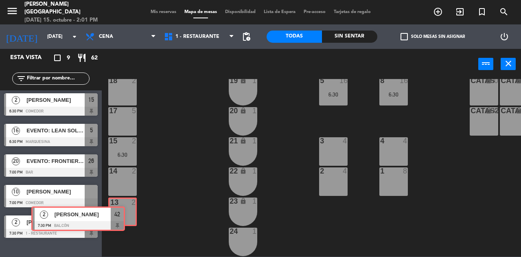
drag, startPoint x: 91, startPoint y: 251, endPoint x: 118, endPoint y: 210, distance: 49.9
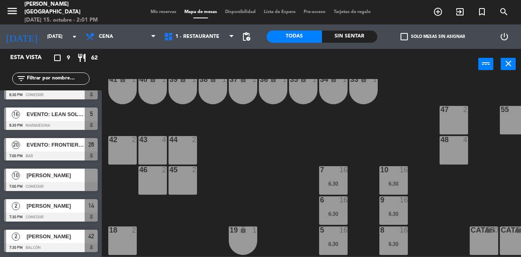
scroll to position [68, 0]
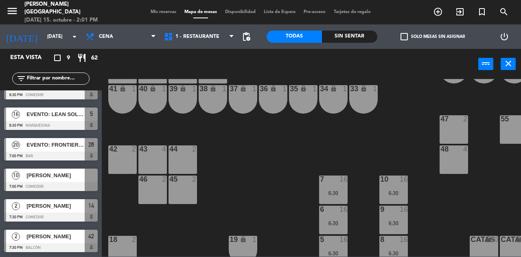
click at [85, 181] on div at bounding box center [91, 174] width 13 height 13
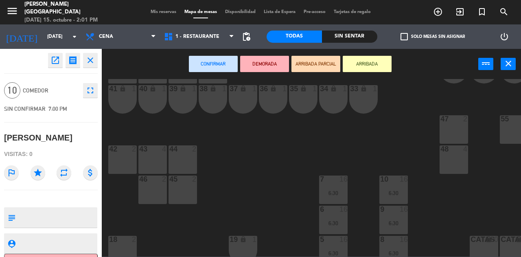
click at [125, 167] on div "42 2" at bounding box center [122, 159] width 28 height 28
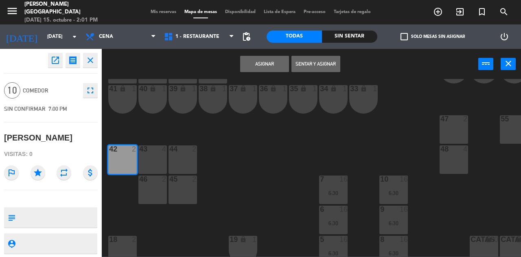
click at [158, 163] on div "43 4" at bounding box center [152, 159] width 28 height 28
click at [162, 185] on div "46 2" at bounding box center [152, 189] width 28 height 28
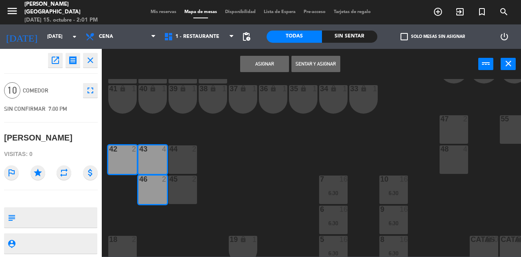
click at [185, 184] on div "45 2" at bounding box center [182, 189] width 28 height 28
click at [278, 57] on button "Asignar" at bounding box center [264, 64] width 49 height 16
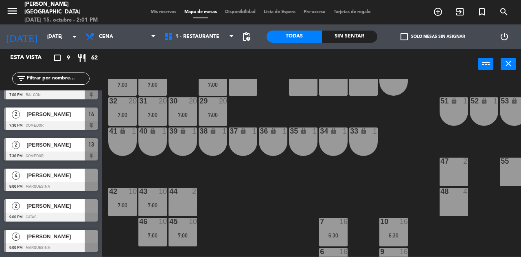
scroll to position [0, 0]
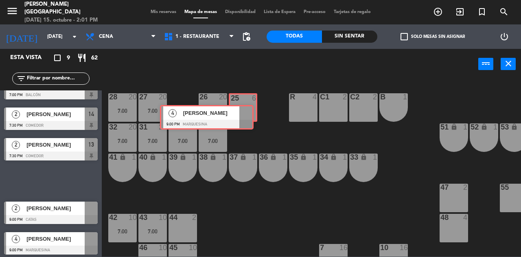
drag, startPoint x: 87, startPoint y: 174, endPoint x: 243, endPoint y: 110, distance: 168.3
click at [243, 110] on div "Esta vista crop_square 9 restaurant 62 filter_list 2 [PERSON_NAME] 6:30 PM Come…" at bounding box center [260, 153] width 521 height 208
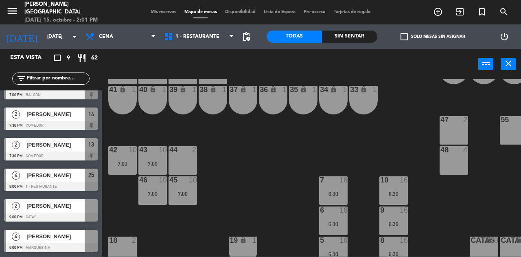
scroll to position [122, 0]
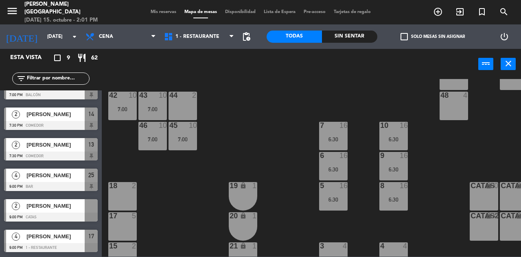
drag, startPoint x: 92, startPoint y: 236, endPoint x: 131, endPoint y: 231, distance: 39.5
click at [160, 8] on div "menu [PERSON_NAME] [GEOGRAPHIC_DATA] [DATE] 15. octubre - 2:01 PM Mis reservas …" at bounding box center [260, 12] width 521 height 24
click at [163, 13] on span "Mis reservas" at bounding box center [163, 12] width 34 height 4
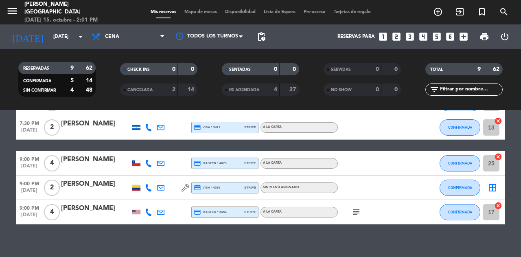
scroll to position [185, 0]
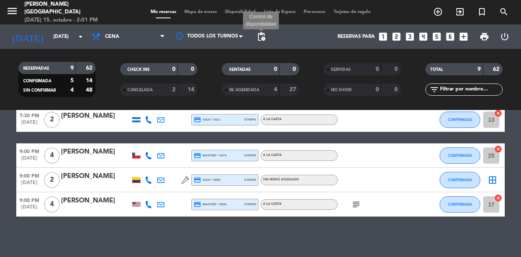
click at [260, 34] on span "pending_actions" at bounding box center [261, 37] width 10 height 10
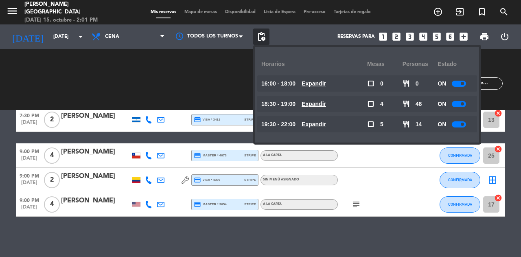
click at [461, 81] on div at bounding box center [459, 84] width 14 height 6
click at [464, 103] on span at bounding box center [462, 103] width 3 height 3
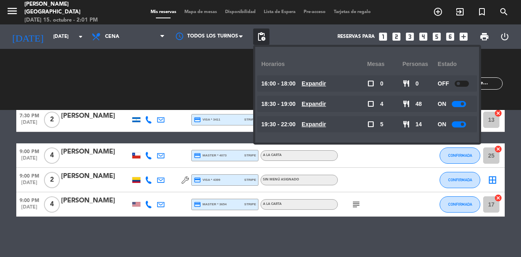
click at [464, 103] on span at bounding box center [462, 103] width 3 height 3
click at [462, 105] on div at bounding box center [459, 104] width 14 height 6
click at [465, 98] on div "ON" at bounding box center [454, 104] width 35 height 16
click at [463, 107] on div "ON" at bounding box center [454, 104] width 35 height 16
click at [464, 97] on div "ON" at bounding box center [454, 104] width 35 height 16
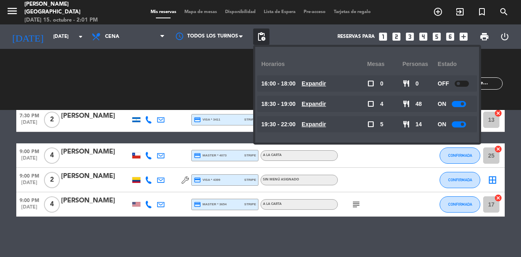
click at [464, 98] on div "ON" at bounding box center [454, 104] width 35 height 16
click at [465, 102] on div at bounding box center [459, 104] width 14 height 6
click at [463, 121] on div at bounding box center [459, 124] width 14 height 6
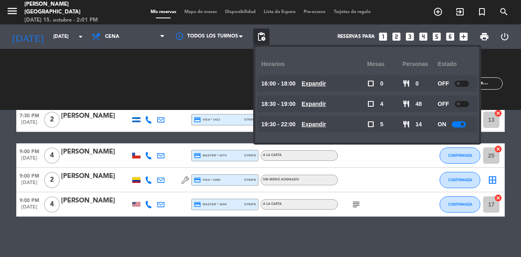
click at [463, 121] on div at bounding box center [459, 124] width 14 height 6
click at [463, 124] on div at bounding box center [462, 124] width 14 height 6
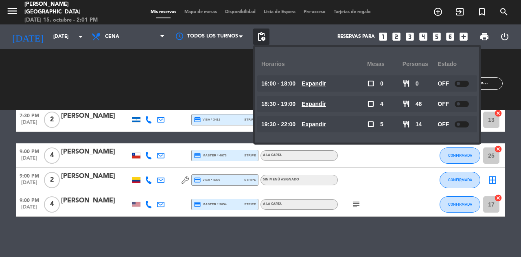
click at [188, 239] on div "No hay notas para este servicio. Haz clic para agregar una 6:30 PM [DATE] 2 [PE…" at bounding box center [260, 183] width 521 height 147
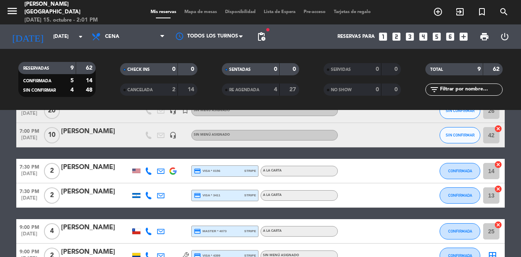
scroll to position [122, 0]
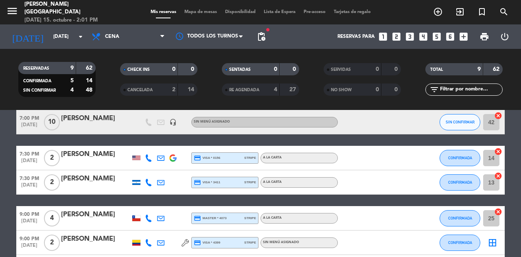
click at [147, 157] on icon at bounding box center [148, 157] width 7 height 7
click at [151, 144] on span "content_paste" at bounding box center [154, 144] width 6 height 6
click at [138, 184] on div at bounding box center [136, 182] width 12 height 24
click at [136, 183] on div at bounding box center [136, 182] width 8 height 5
click at [148, 182] on icon at bounding box center [148, 182] width 7 height 7
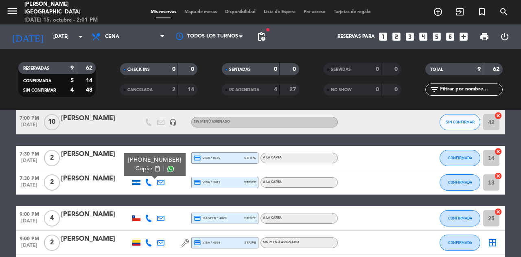
click at [154, 166] on span "content_paste" at bounding box center [157, 169] width 6 height 6
click at [148, 219] on icon at bounding box center [148, 217] width 7 height 7
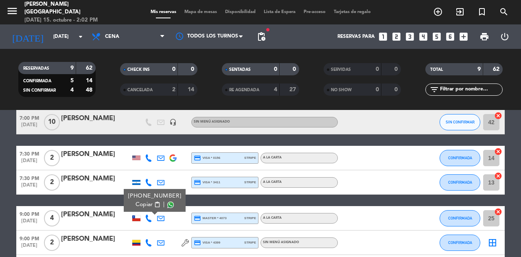
click at [147, 205] on button "Copiar content_paste" at bounding box center [148, 204] width 25 height 9
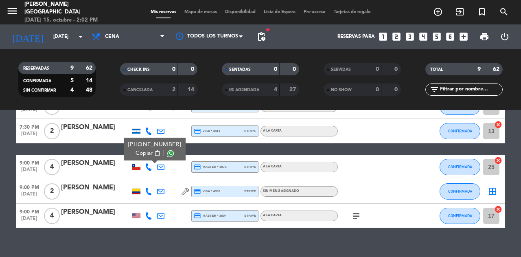
scroll to position [185, 0]
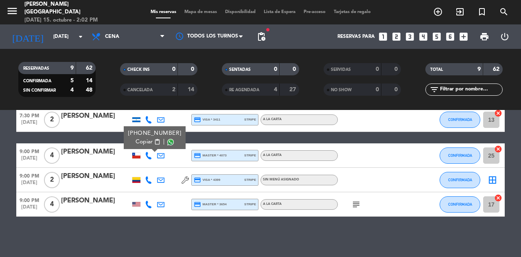
click at [149, 176] on icon at bounding box center [148, 179] width 7 height 7
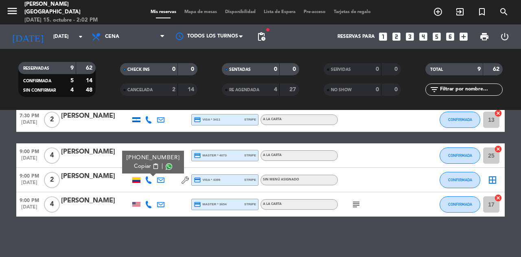
click at [147, 162] on button "Copiar content_paste" at bounding box center [146, 166] width 25 height 9
click at [154, 219] on div "No hay notas para este servicio. Haz clic para agregar una 6:30 PM [DATE] 2 [PE…" at bounding box center [260, 183] width 521 height 147
click at [150, 201] on icon at bounding box center [148, 204] width 7 height 7
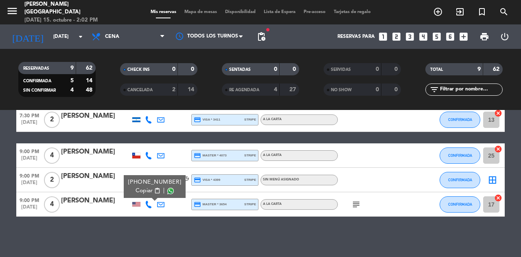
click at [154, 191] on span "content_paste" at bounding box center [157, 191] width 6 height 6
click at [72, 35] on input "[DATE]" at bounding box center [81, 37] width 65 height 14
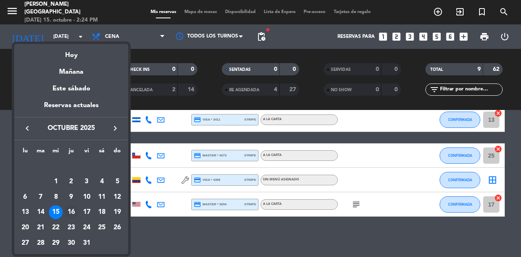
click at [72, 209] on div "16" at bounding box center [71, 212] width 14 height 14
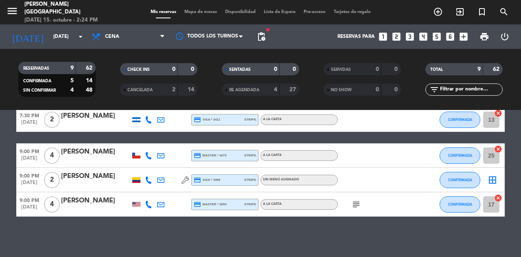
type input "[DEMOGRAPHIC_DATA][DATE]"
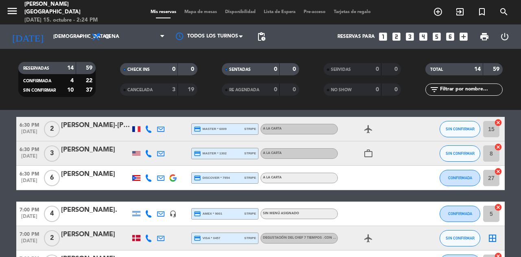
scroll to position [81, 0]
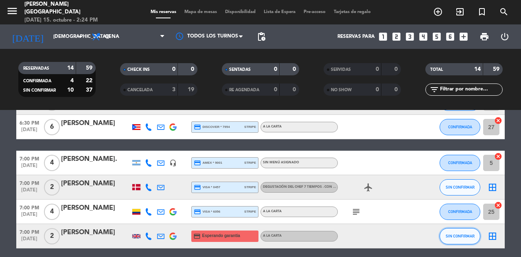
click at [463, 235] on span "SIN CONFIRMAR" at bounding box center [460, 236] width 29 height 4
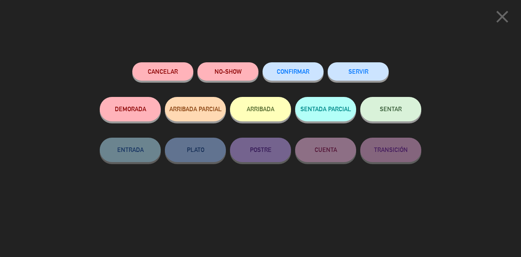
click at [502, 15] on icon "close" at bounding box center [502, 17] width 20 height 20
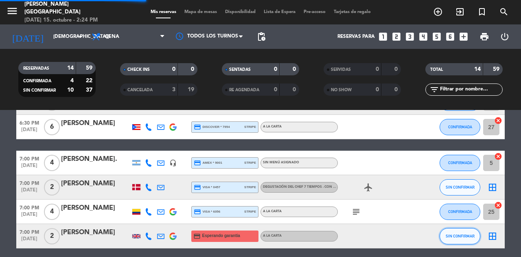
click at [470, 234] on span "SIN CONFIRMAR" at bounding box center [460, 236] width 29 height 4
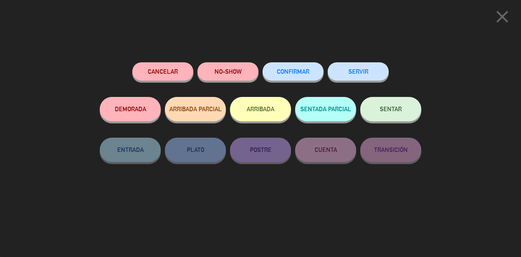
scroll to position [311, 0]
click at [168, 66] on button "Cancelar" at bounding box center [162, 71] width 61 height 18
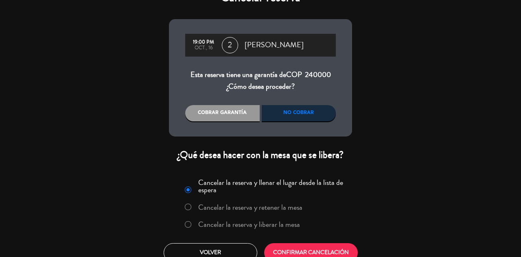
scroll to position [30, 0]
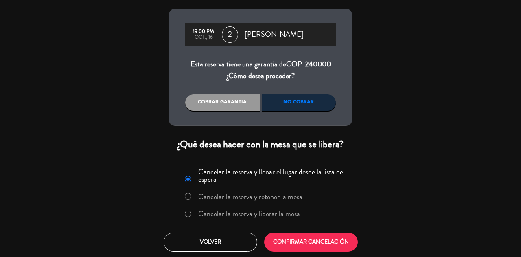
click at [277, 212] on label "Cancelar la reserva y liberar la mesa" at bounding box center [249, 213] width 102 height 7
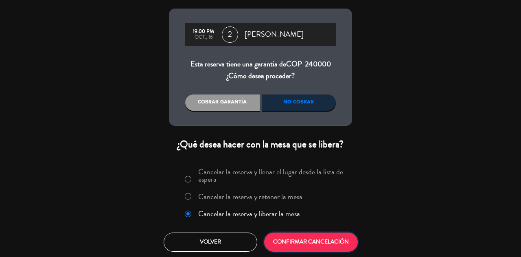
click at [325, 244] on button "CONFIRMAR CANCELACIÓN" at bounding box center [311, 241] width 94 height 19
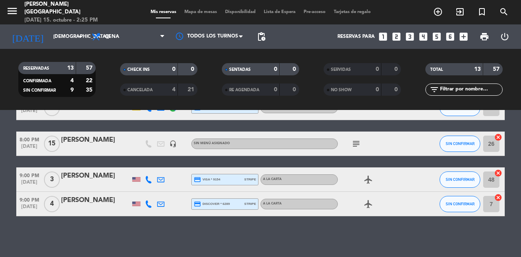
scroll to position [294, 0]
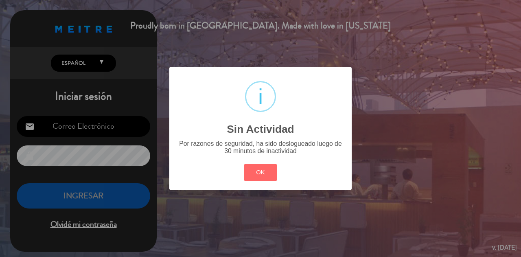
type input "[EMAIL_ADDRESS][DOMAIN_NAME]"
